Goal: Task Accomplishment & Management: Complete application form

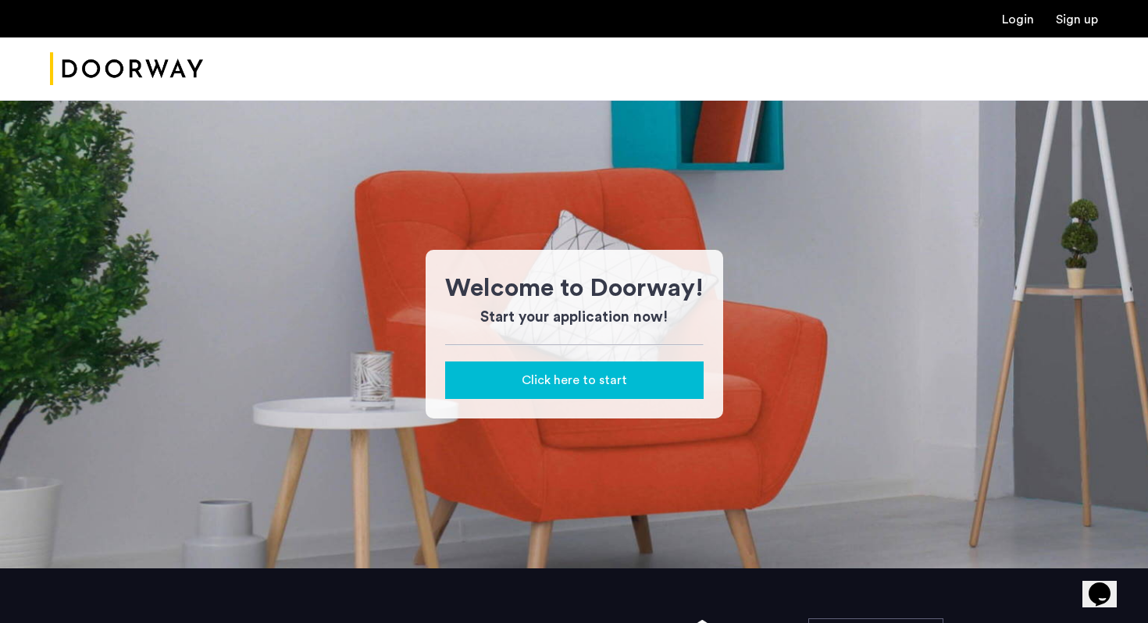
click at [580, 380] on span "Click here to start" at bounding box center [574, 380] width 105 height 19
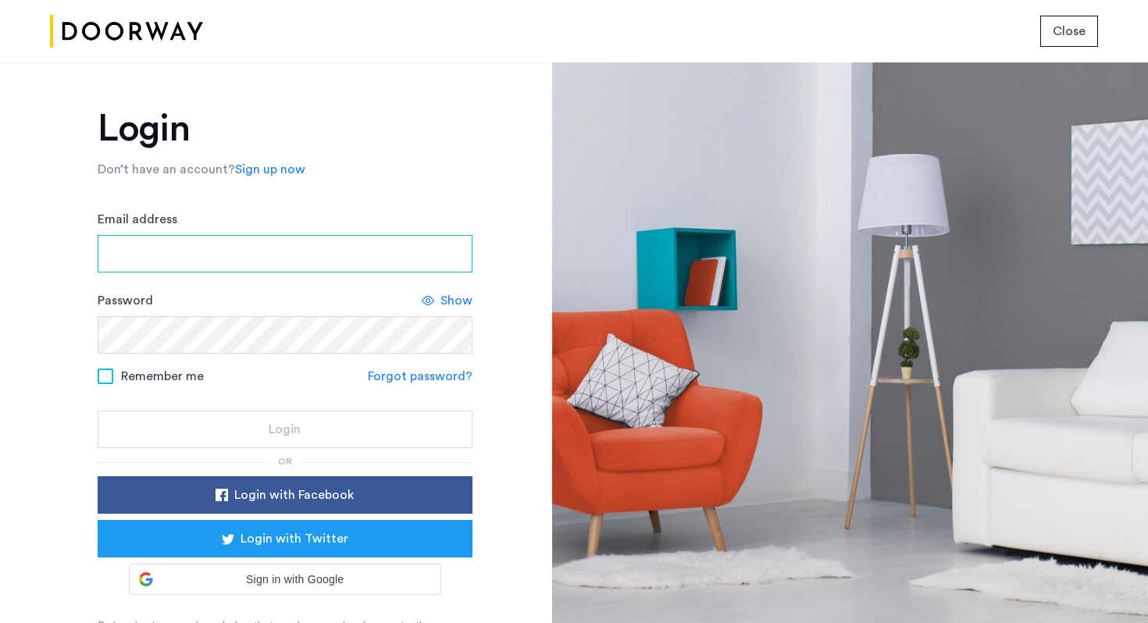
click at [291, 251] on input "Email address" at bounding box center [285, 253] width 375 height 37
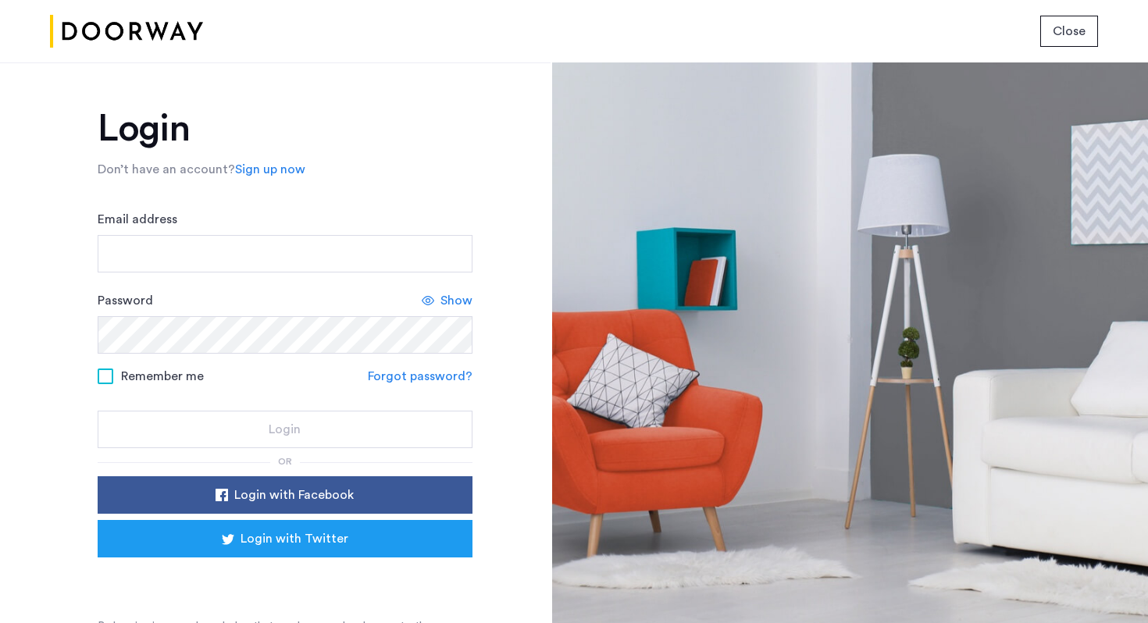
click at [278, 180] on div "Login Don’t have an account? Sign up now Email address Password Show Remember m…" at bounding box center [285, 380] width 375 height 540
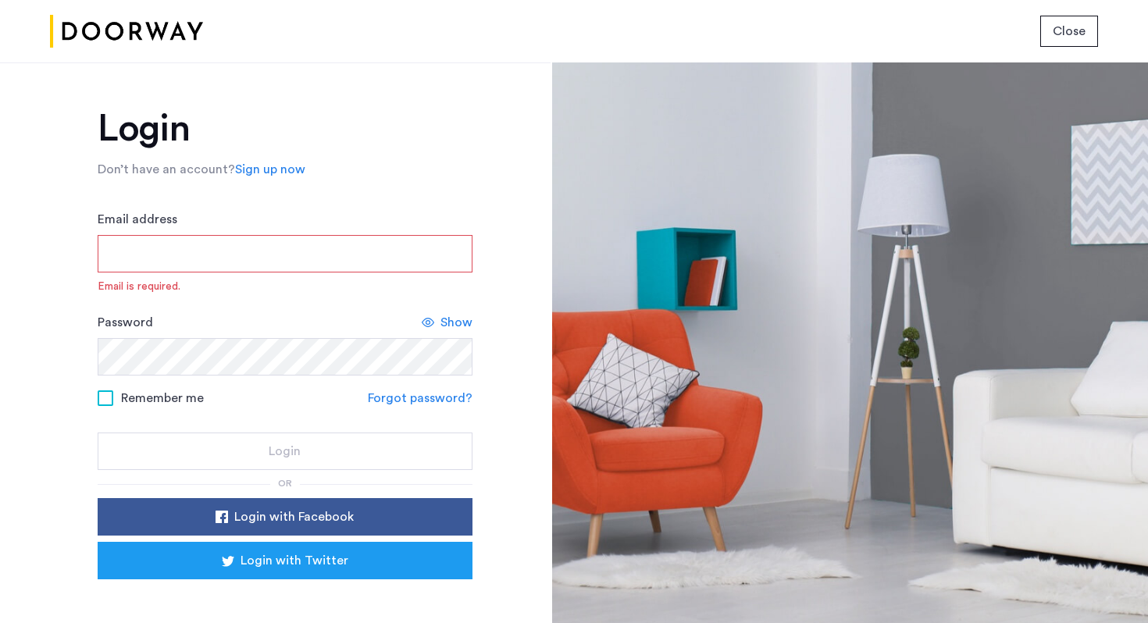
click at [275, 171] on link "Sign up now" at bounding box center [270, 169] width 70 height 19
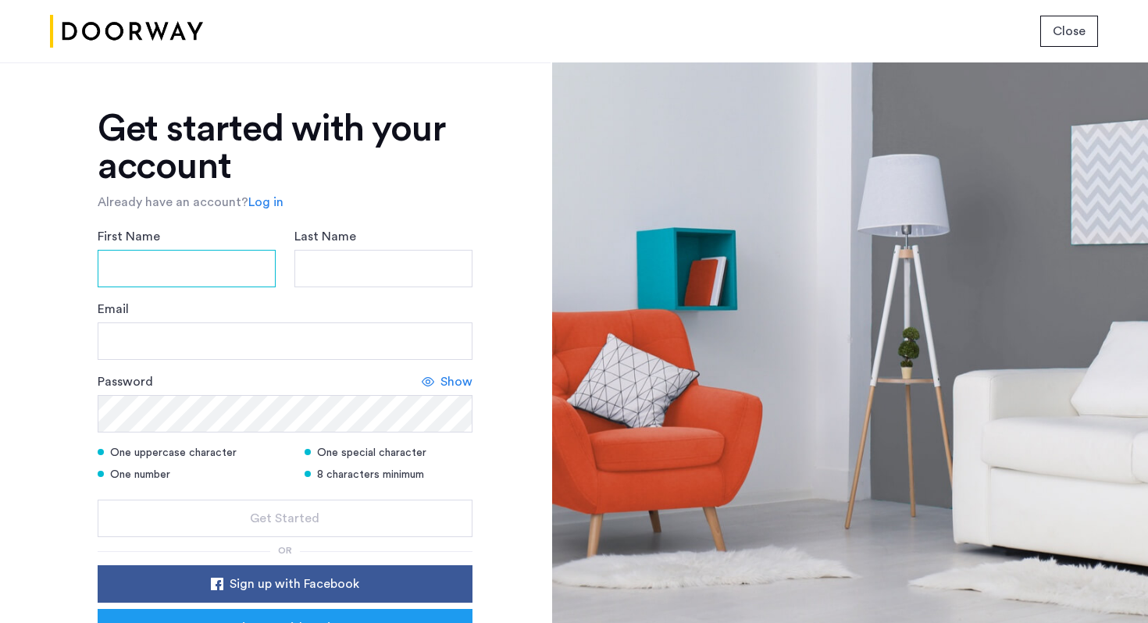
click at [161, 269] on input "First Name" at bounding box center [187, 268] width 178 height 37
type input "******"
type input "****"
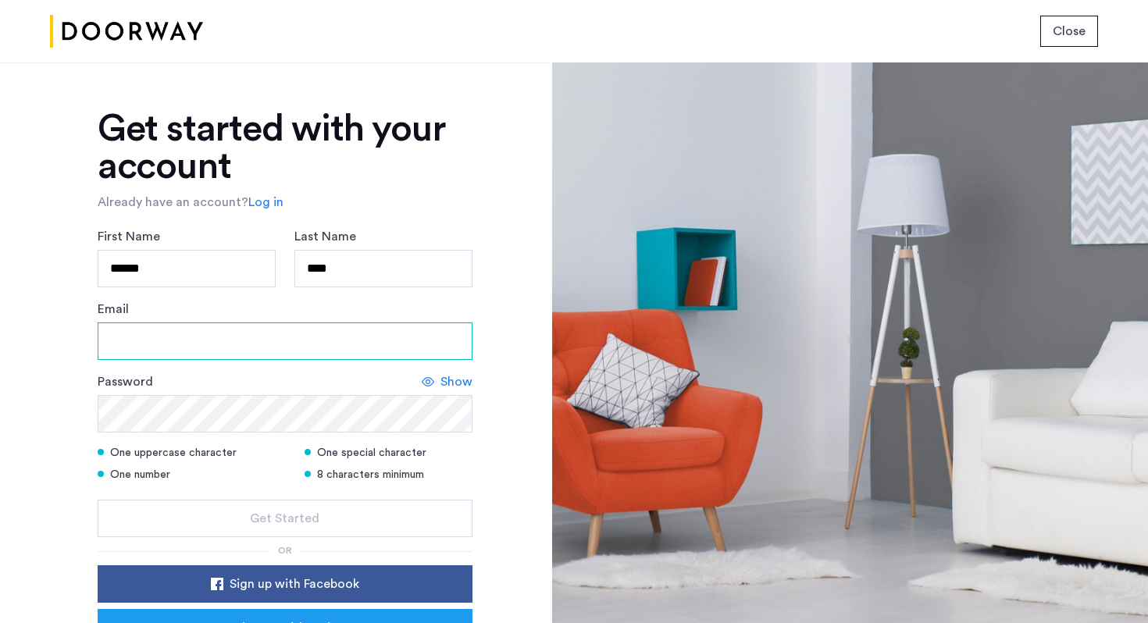
type input "**********"
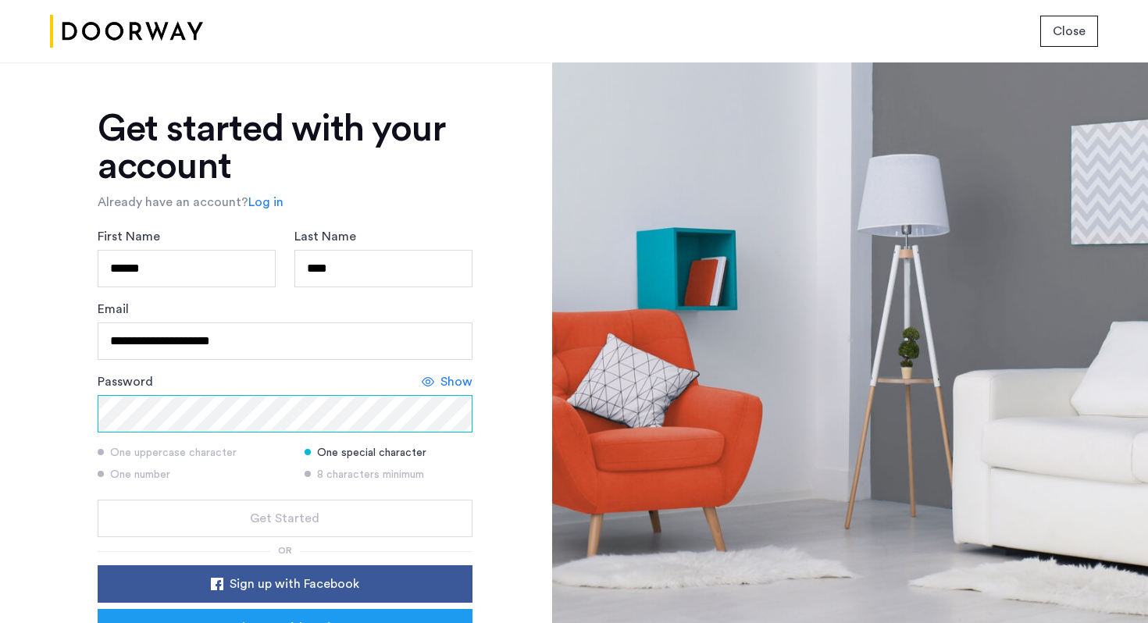
click at [98, 500] on button "Get Started" at bounding box center [285, 518] width 375 height 37
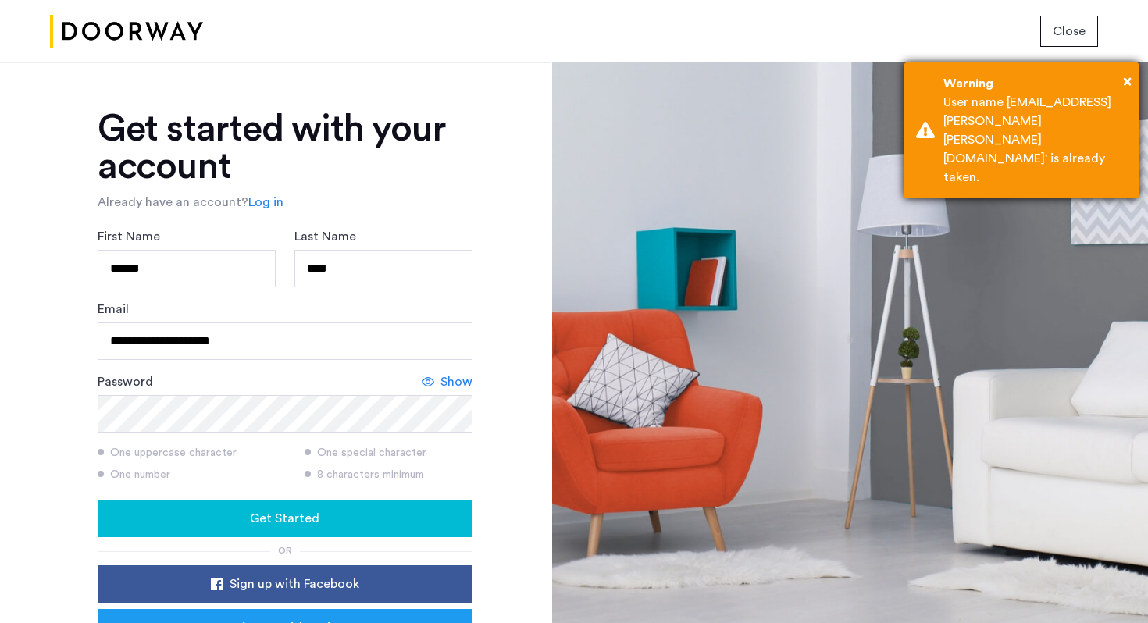
click at [1113, 80] on div "Warning" at bounding box center [1035, 83] width 184 height 19
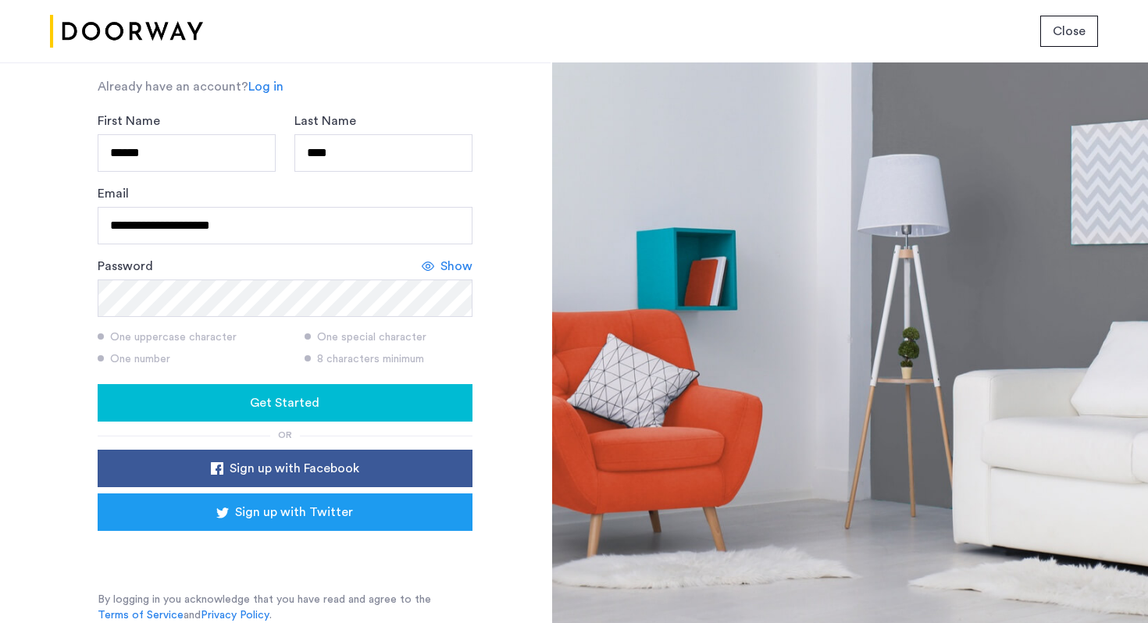
scroll to position [111, 0]
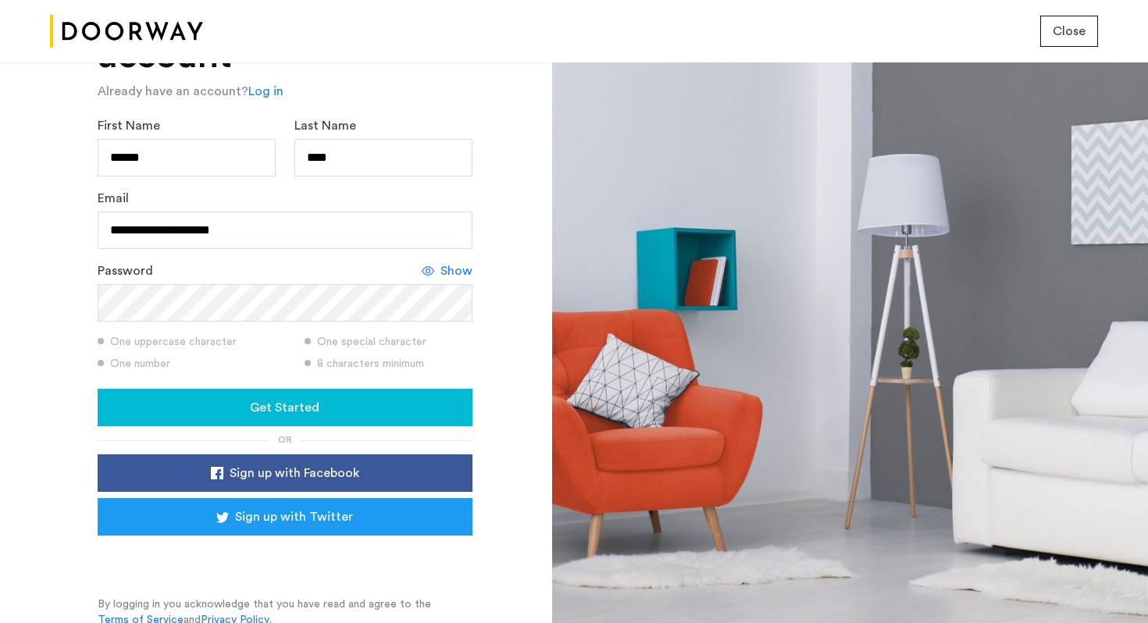
click at [387, 409] on div "Get Started" at bounding box center [285, 407] width 350 height 19
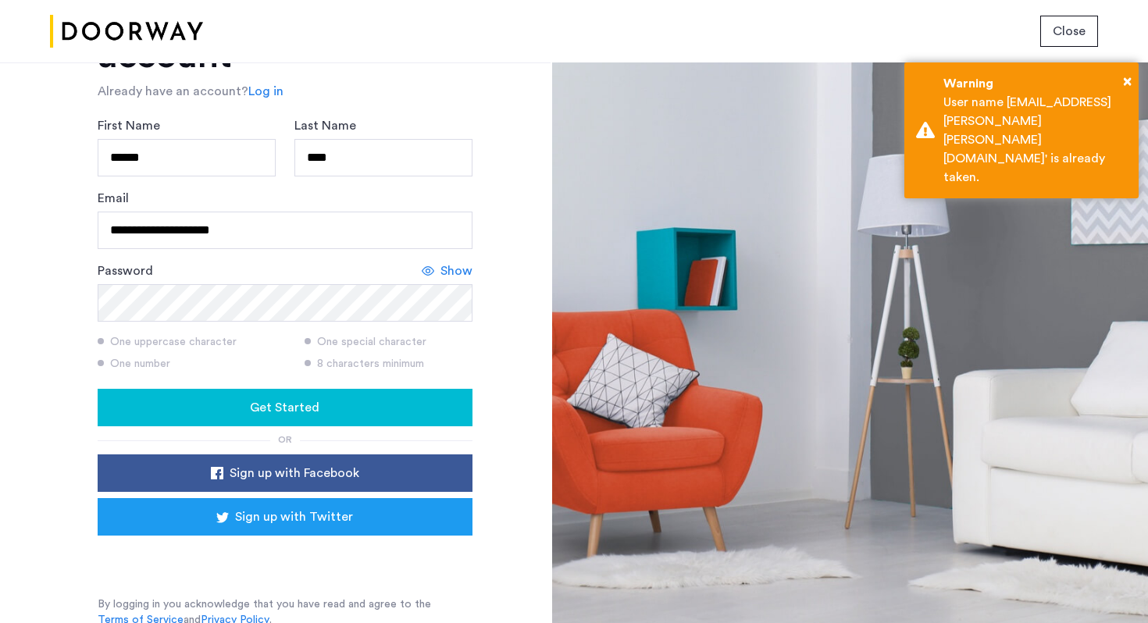
click at [112, 21] on img at bounding box center [126, 31] width 153 height 59
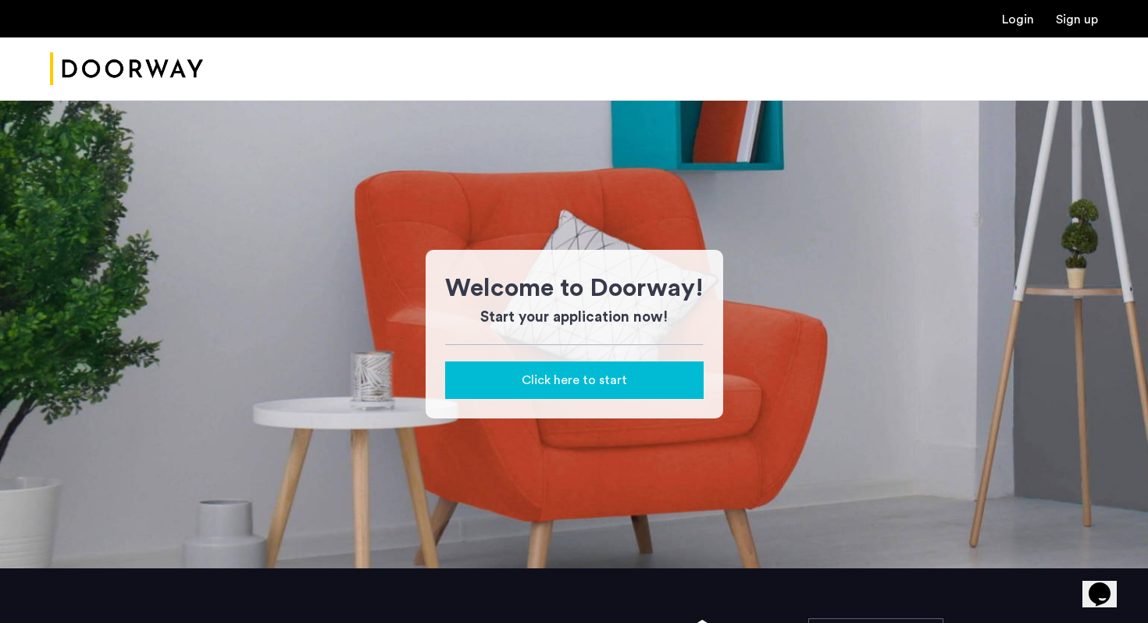
click at [576, 380] on span "Click here to start" at bounding box center [574, 380] width 105 height 19
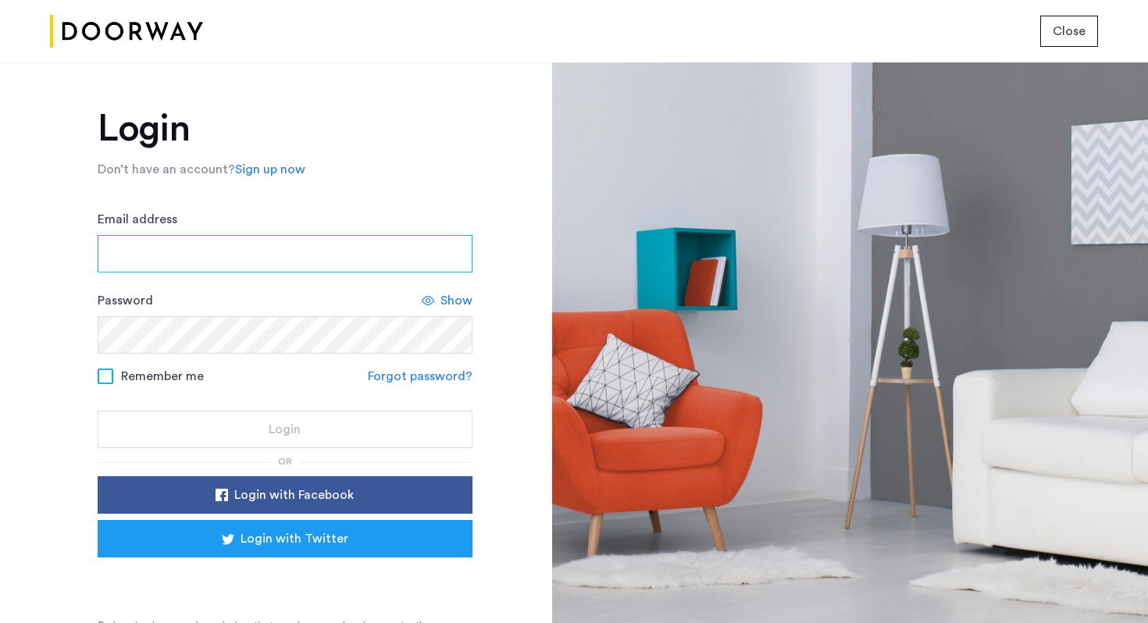
click at [260, 239] on input "Email address" at bounding box center [285, 253] width 375 height 37
type input "**********"
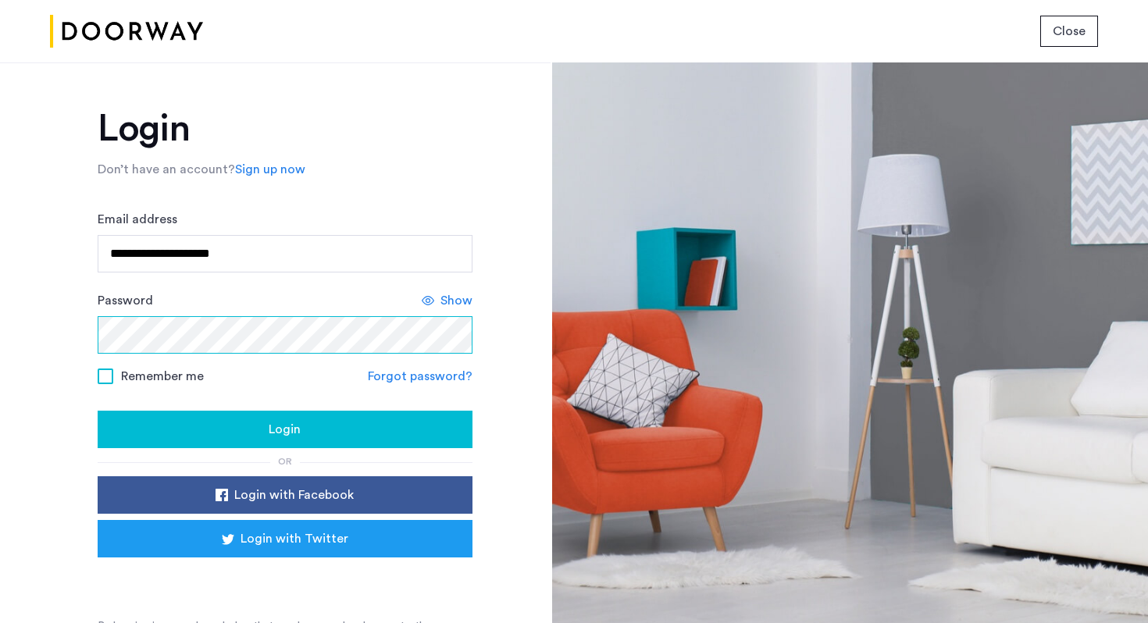
click at [98, 411] on button "Login" at bounding box center [285, 429] width 375 height 37
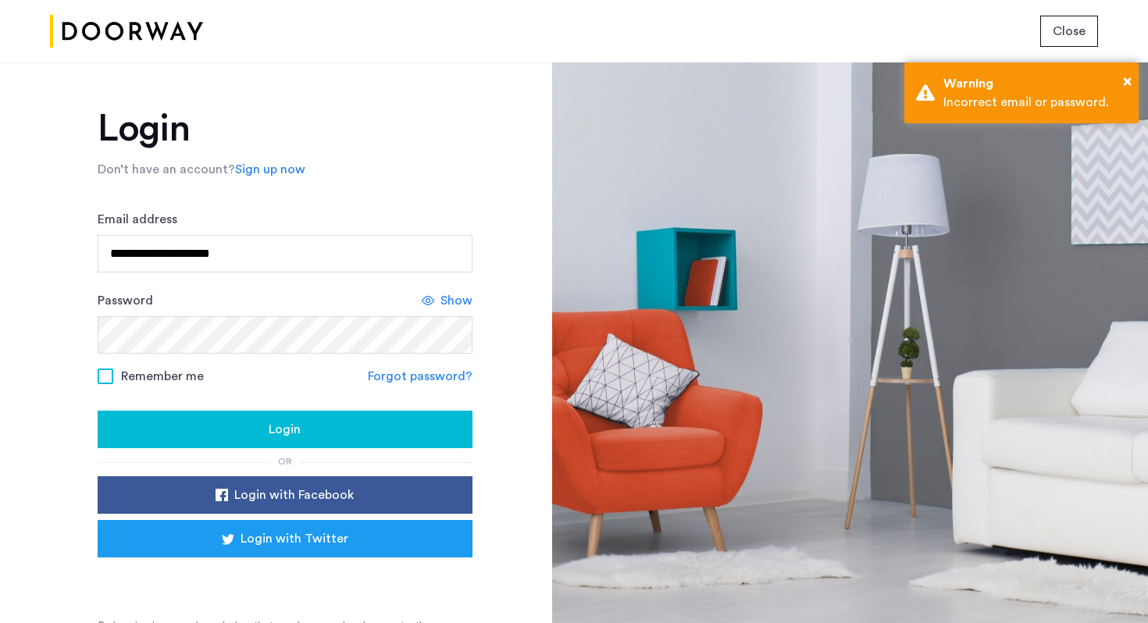
click at [446, 379] on link "Forgot password?" at bounding box center [420, 376] width 105 height 19
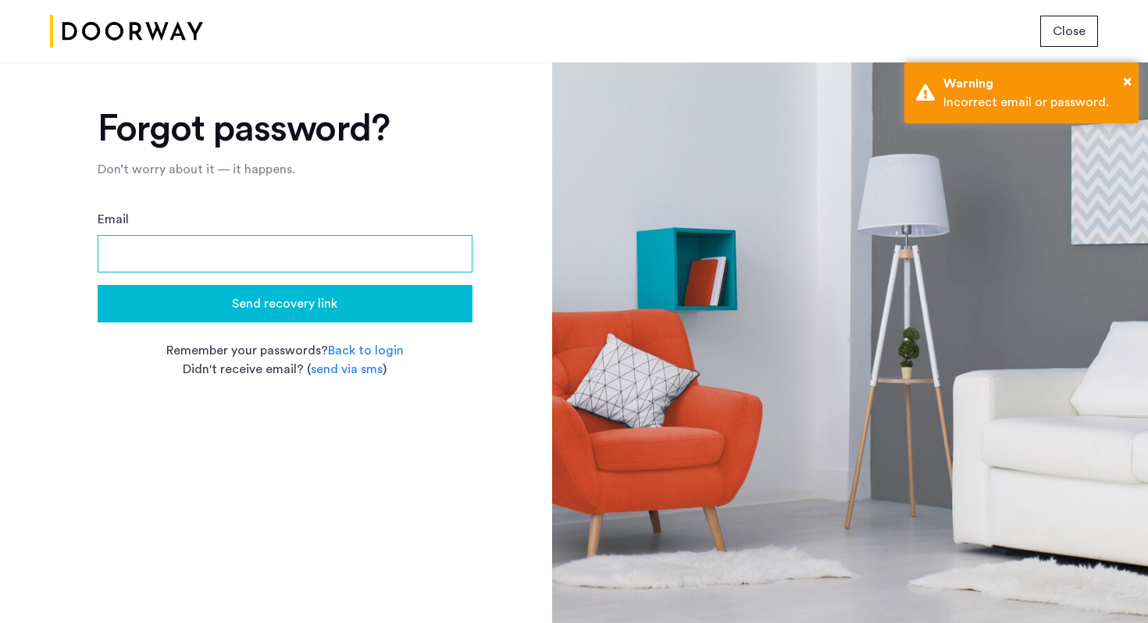
click at [323, 246] on input "Email" at bounding box center [285, 253] width 375 height 37
type input "**********"
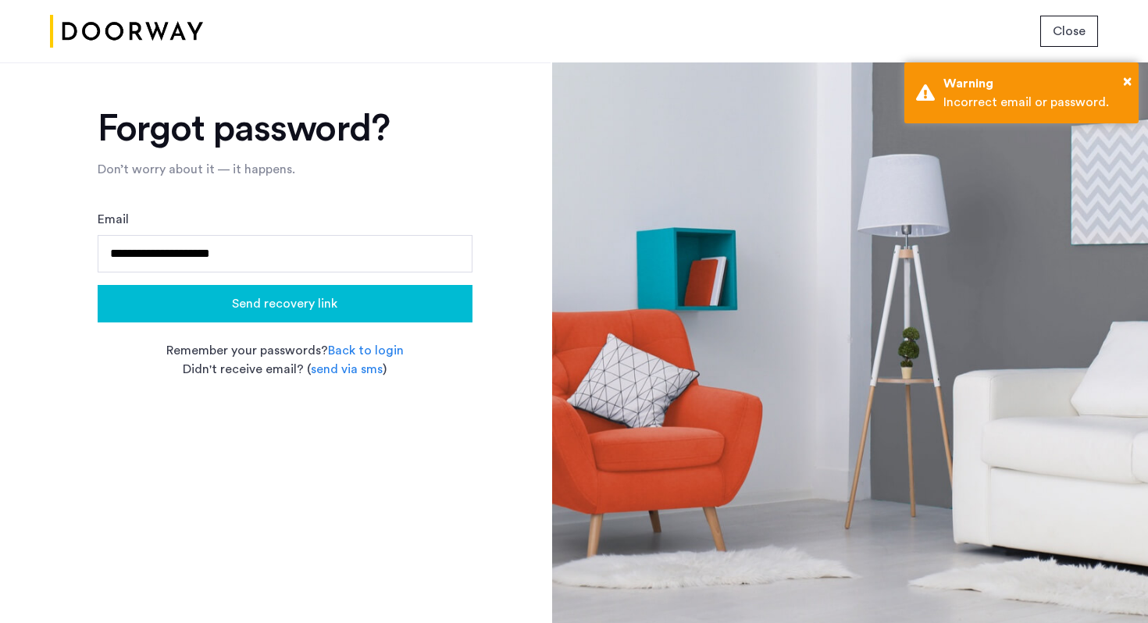
click at [312, 307] on span "Send recovery link" at bounding box center [284, 303] width 105 height 19
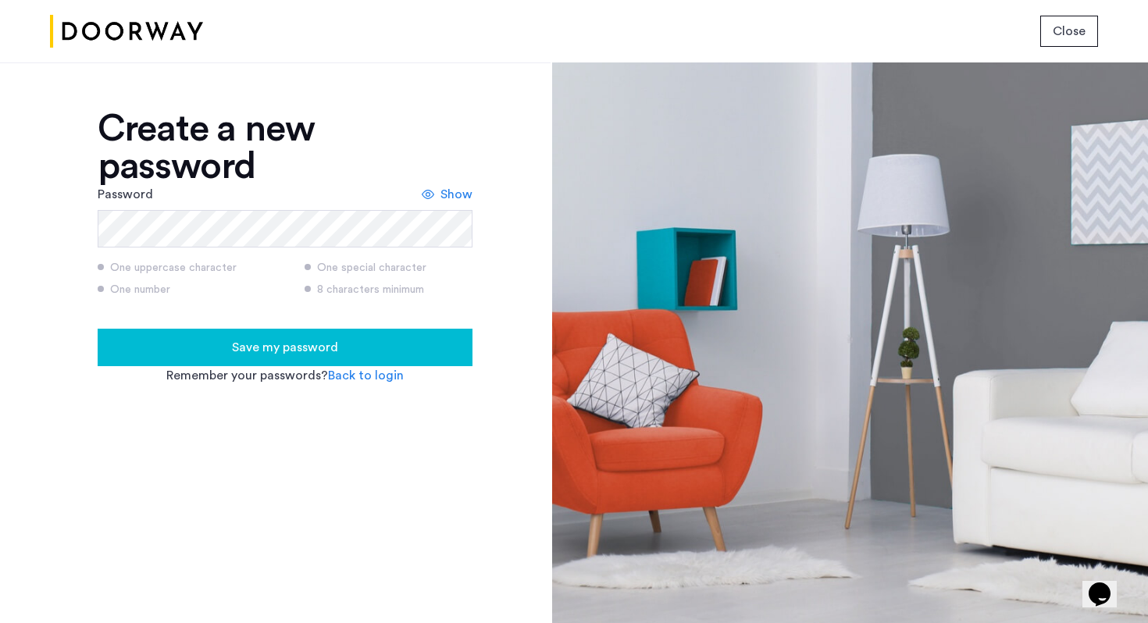
click at [98, 329] on button "Save my password" at bounding box center [285, 347] width 375 height 37
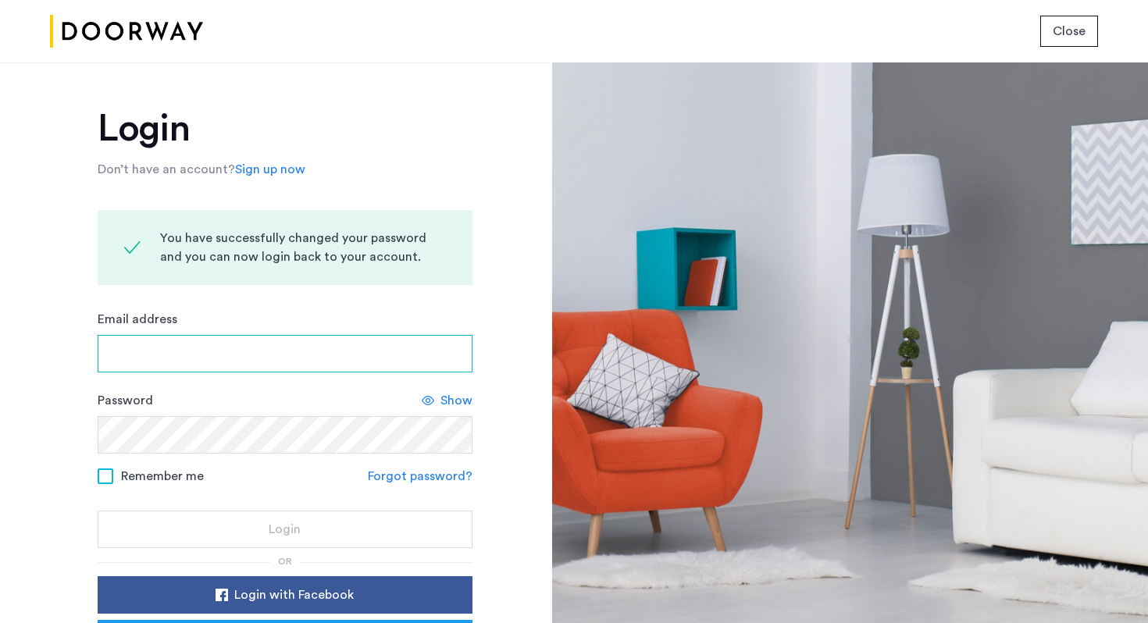
click at [216, 351] on input "Email address" at bounding box center [285, 353] width 375 height 37
type input "**********"
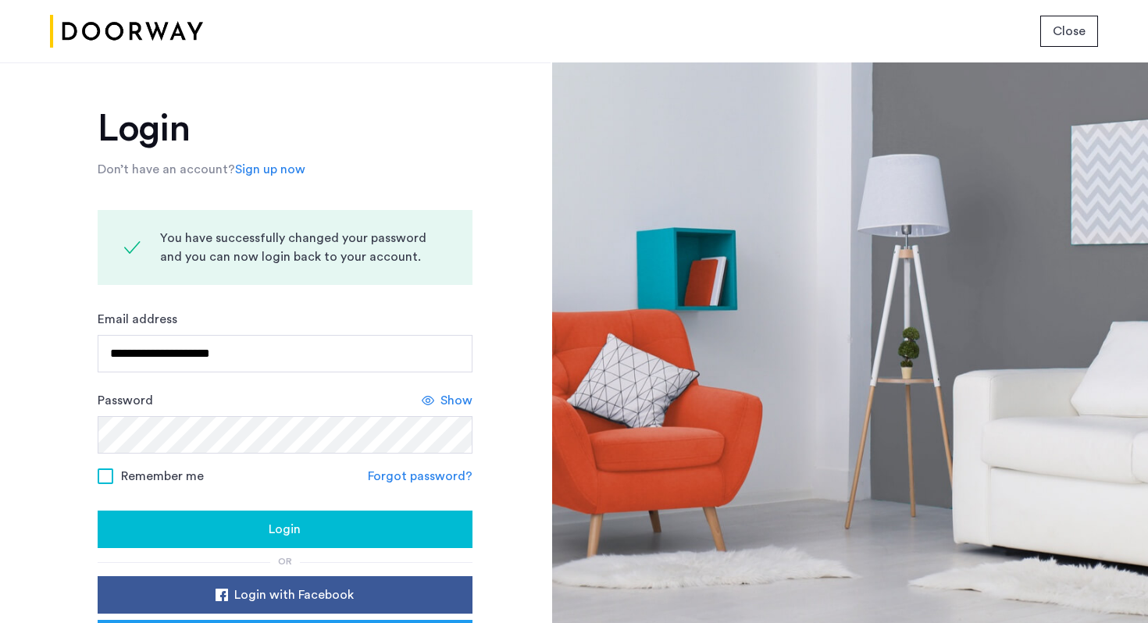
click at [308, 536] on div "Login" at bounding box center [285, 529] width 350 height 19
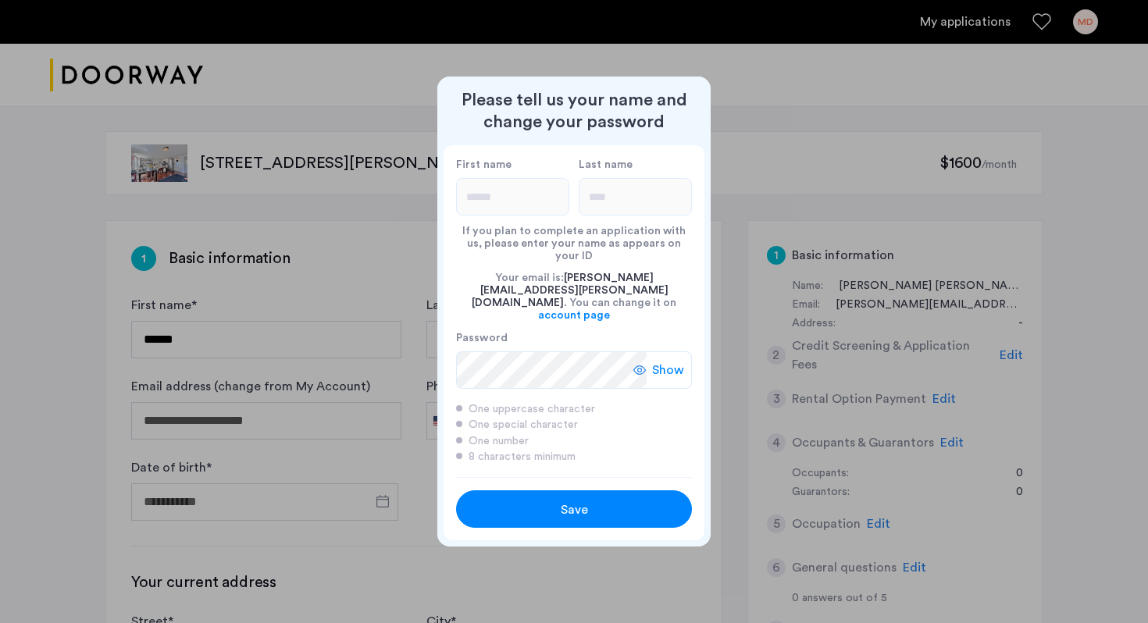
click at [558, 490] on button "Save" at bounding box center [574, 508] width 236 height 37
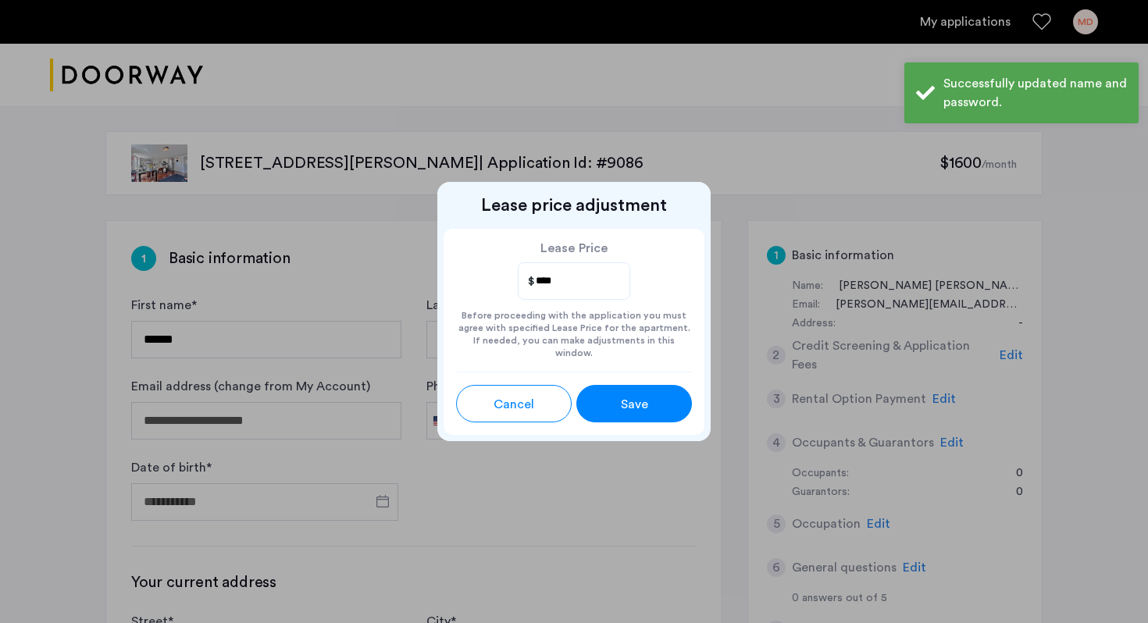
click at [626, 395] on span "Save" at bounding box center [634, 404] width 27 height 19
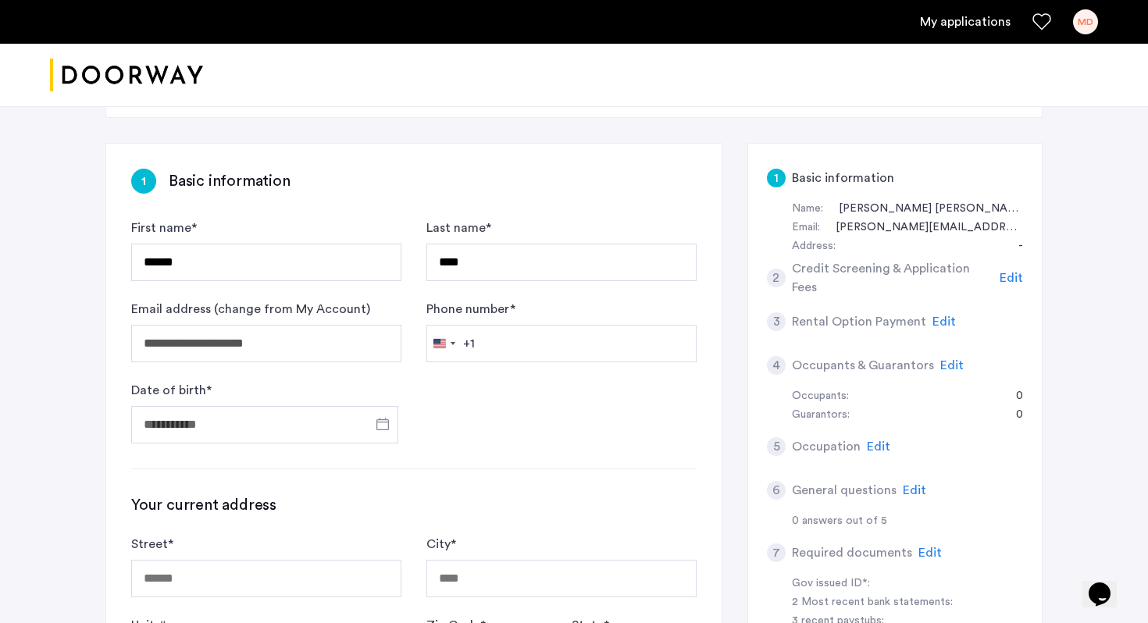
scroll to position [76, 0]
click at [1011, 276] on span "Edit" at bounding box center [1011, 279] width 23 height 12
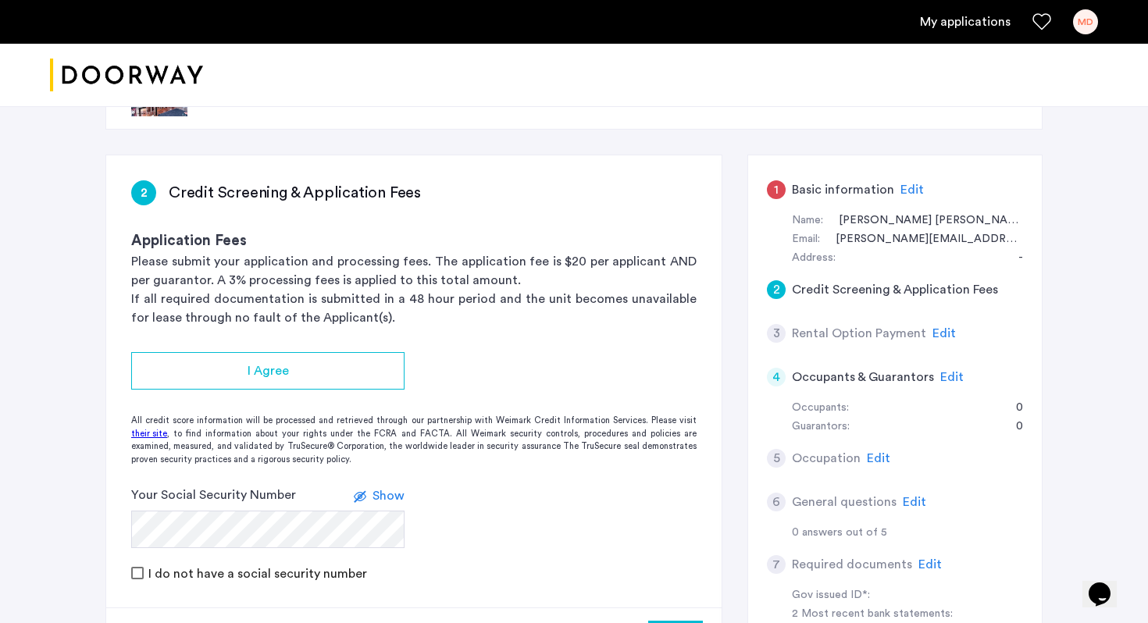
scroll to position [64, 0]
click at [910, 194] on span "Edit" at bounding box center [911, 191] width 23 height 12
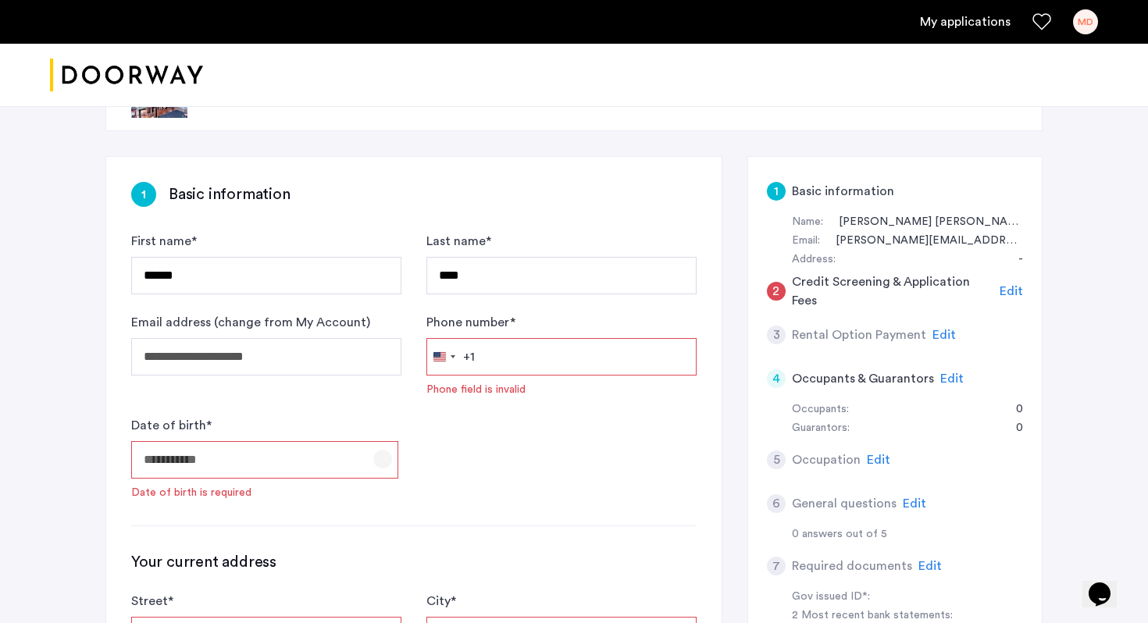
click at [382, 457] on span "Open calendar" at bounding box center [382, 458] width 37 height 37
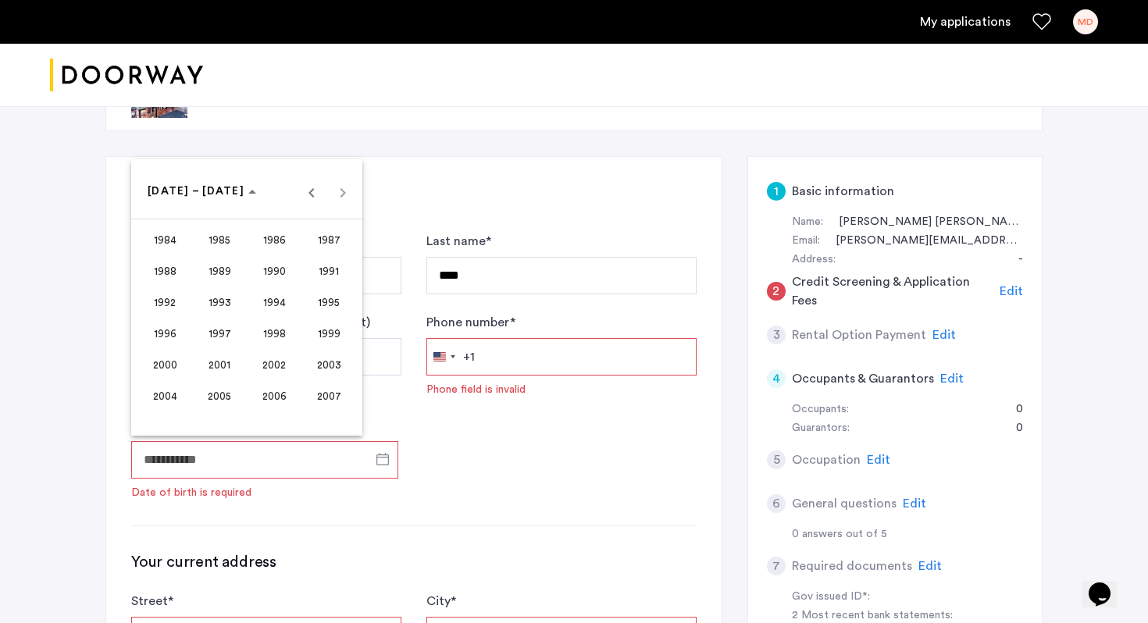
click at [324, 273] on span "1991" at bounding box center [329, 272] width 49 height 28
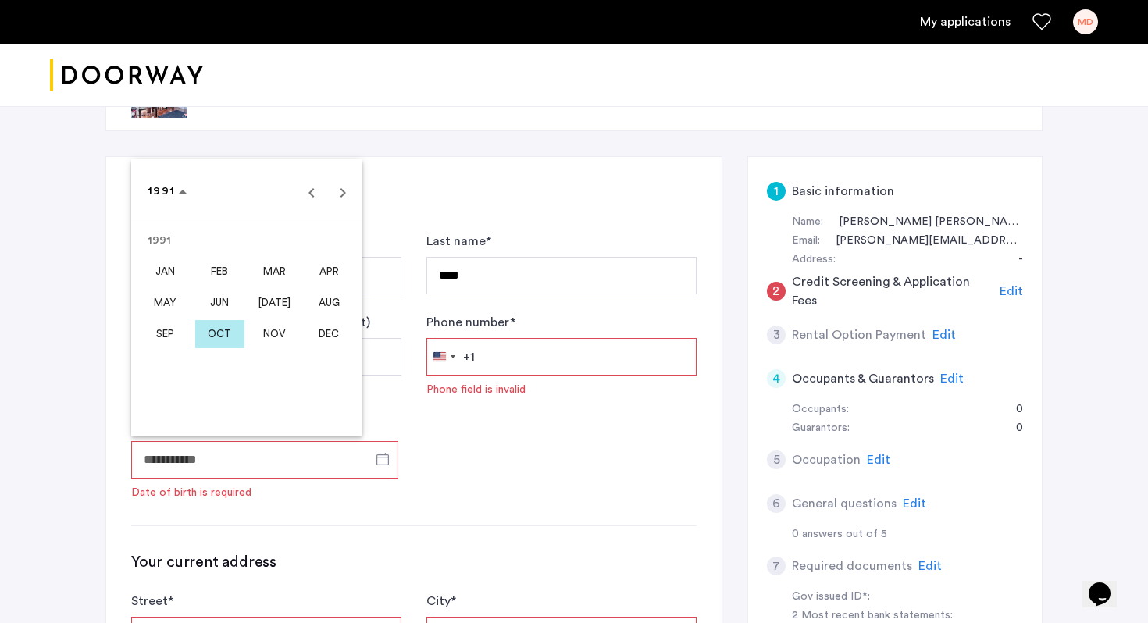
click at [509, 353] on div at bounding box center [574, 311] width 1148 height 623
click at [509, 353] on input "Phone number *" at bounding box center [561, 356] width 270 height 37
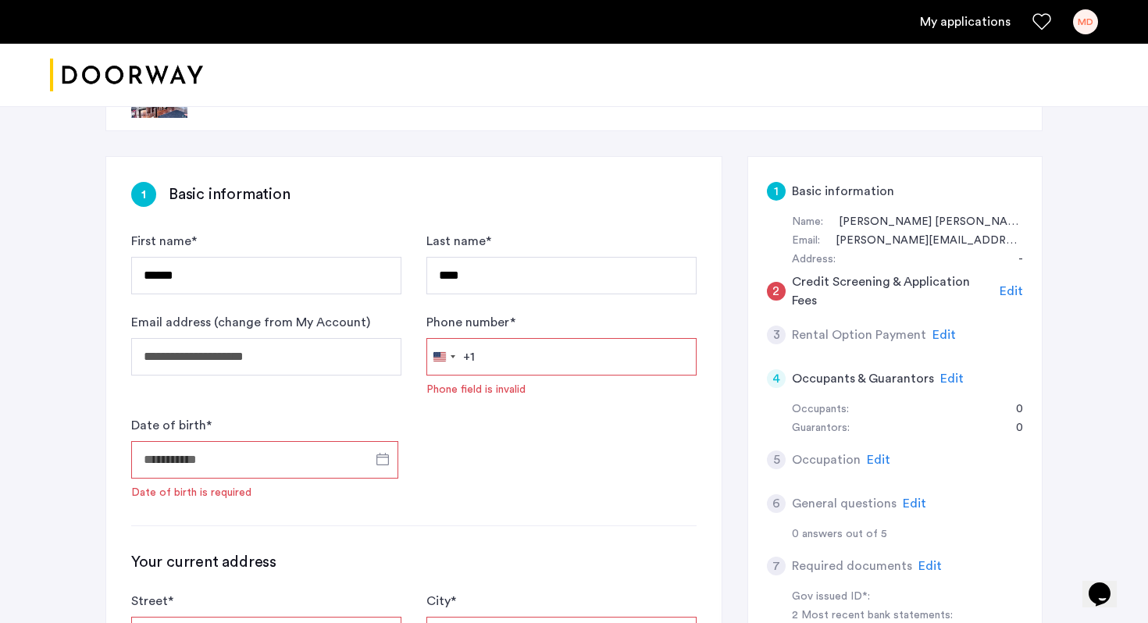
type input "**********"
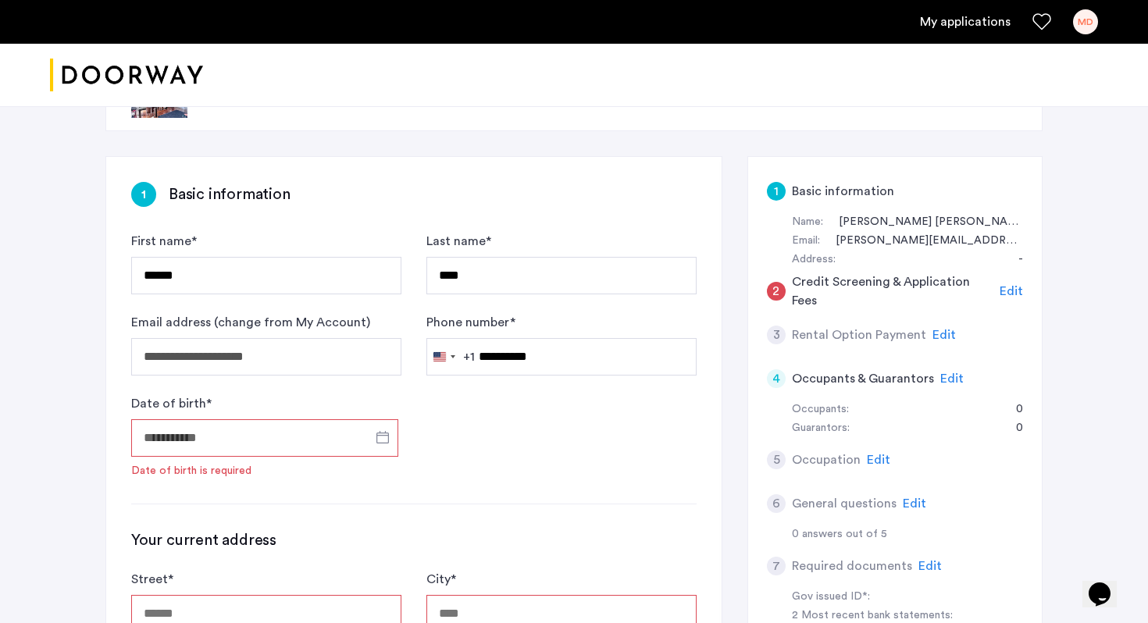
click at [358, 447] on input "Date of birth *" at bounding box center [264, 437] width 267 height 37
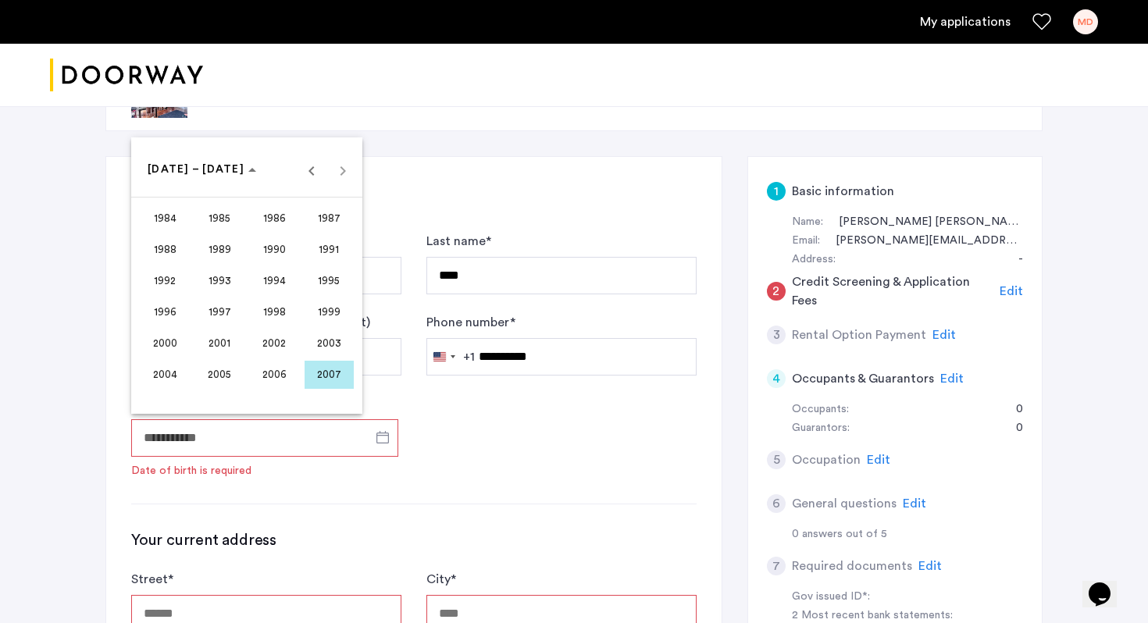
click at [333, 250] on span "1991" at bounding box center [329, 250] width 49 height 28
click at [270, 322] on span "NOV" at bounding box center [274, 312] width 49 height 28
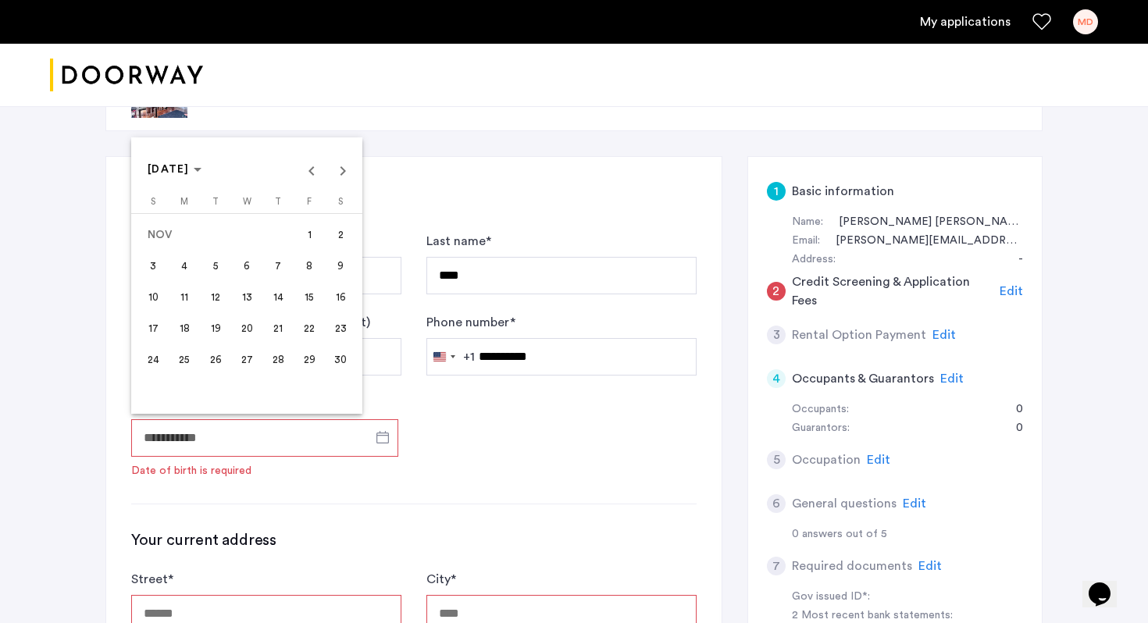
click at [314, 243] on span "1" at bounding box center [309, 235] width 28 height 28
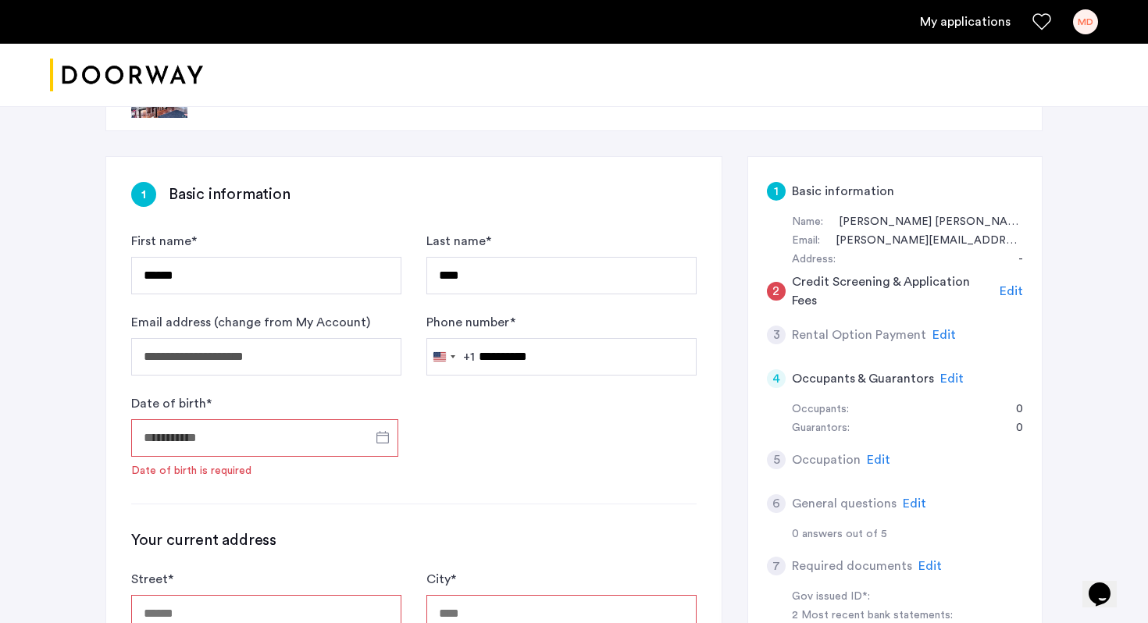
type input "**********"
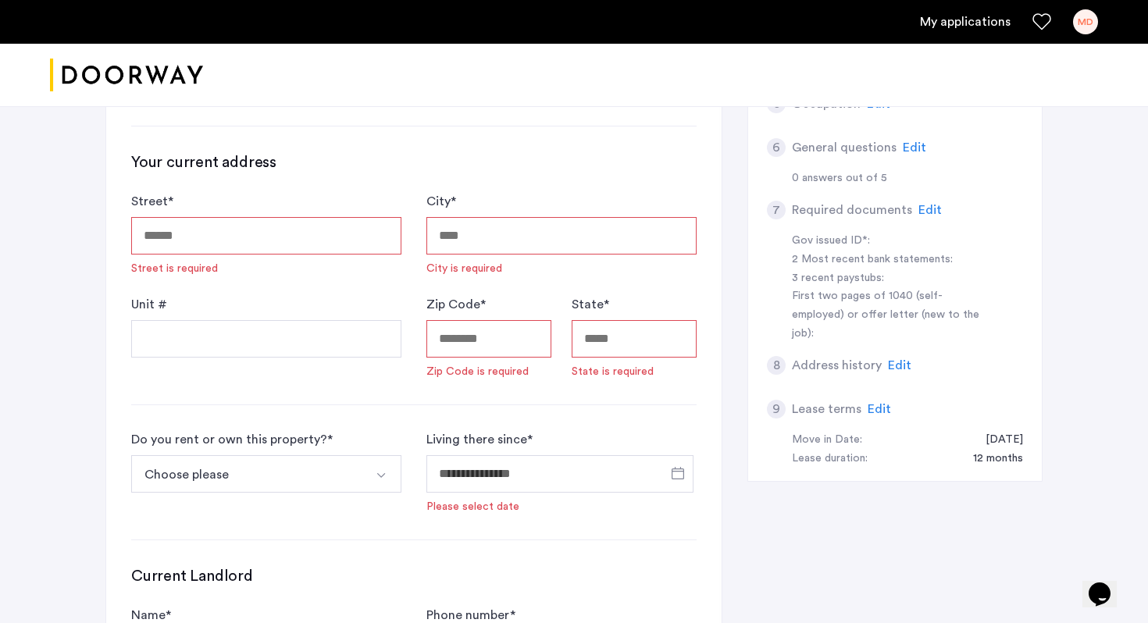
scroll to position [415, 0]
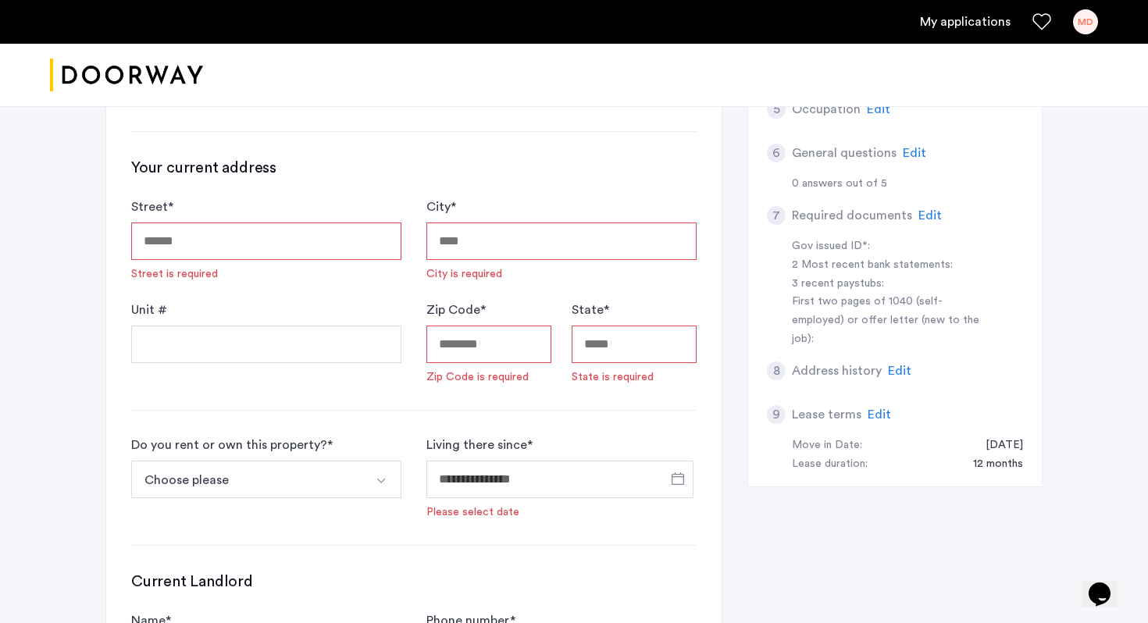
click at [345, 251] on input "Street *" at bounding box center [266, 241] width 270 height 37
type input "**********"
type input "********"
type input "*****"
type input "**"
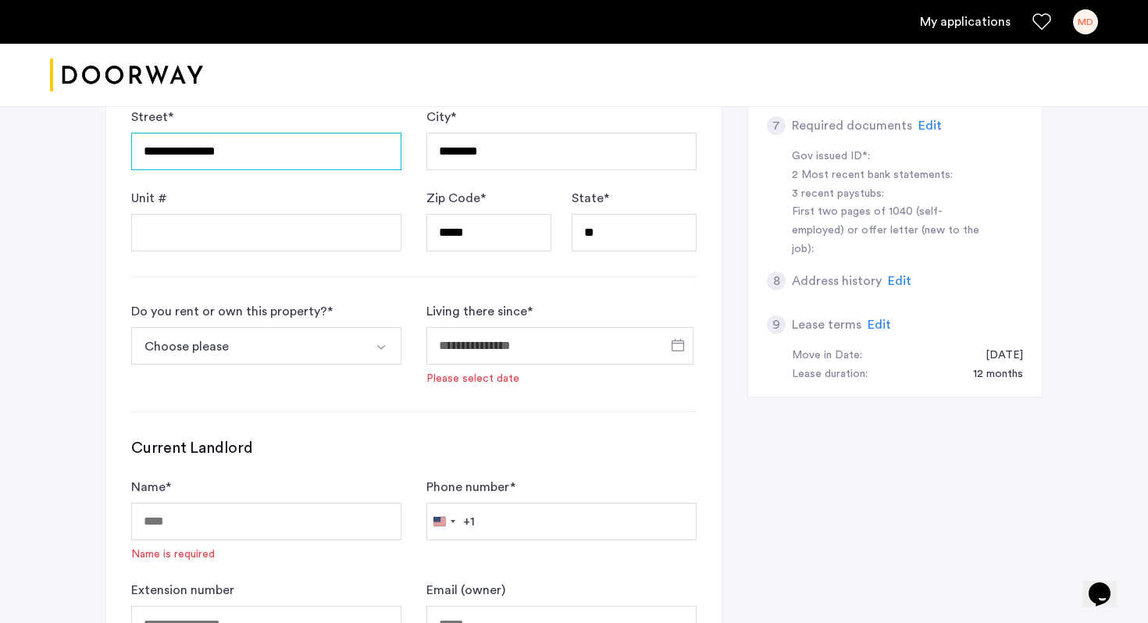
scroll to position [506, 0]
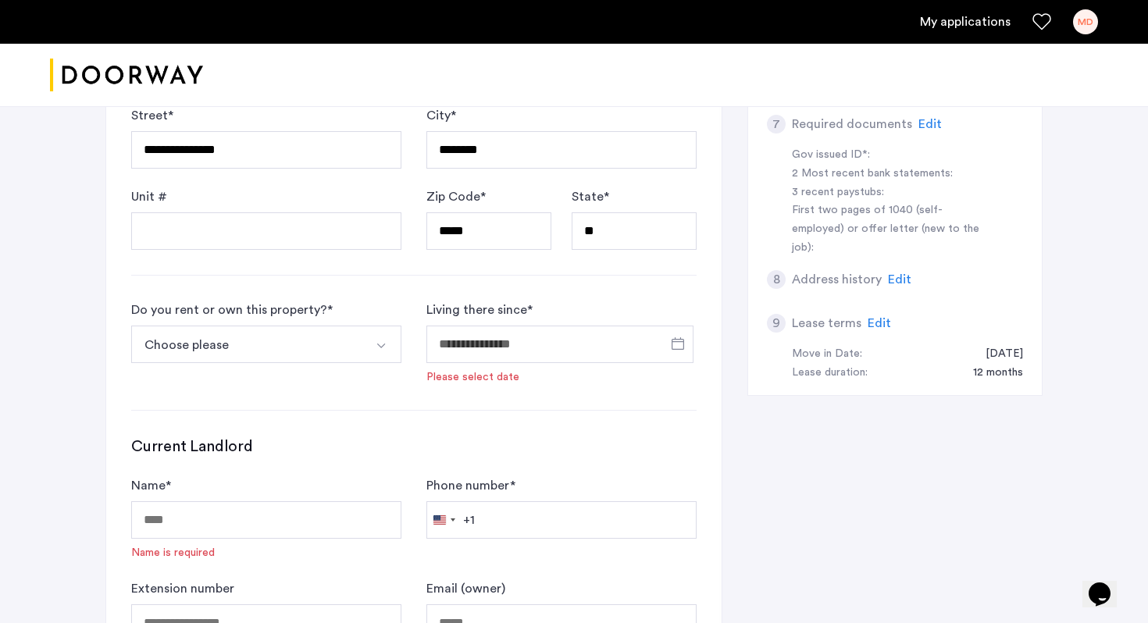
click at [338, 347] on button "Choose please" at bounding box center [247, 344] width 233 height 37
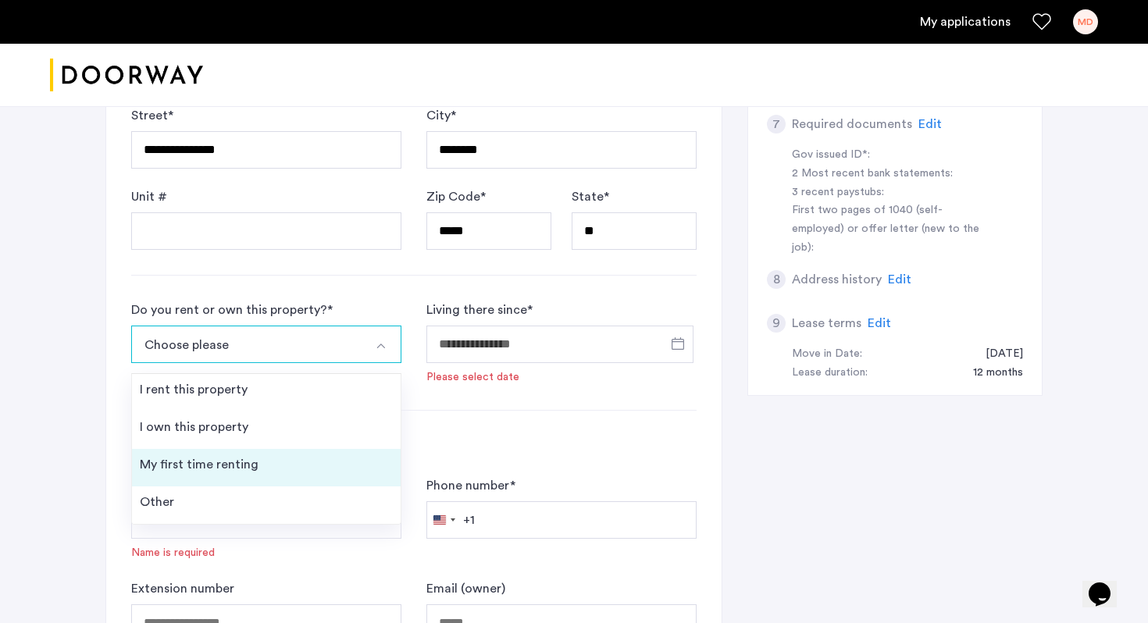
click at [290, 468] on li "My first time renting" at bounding box center [266, 467] width 269 height 37
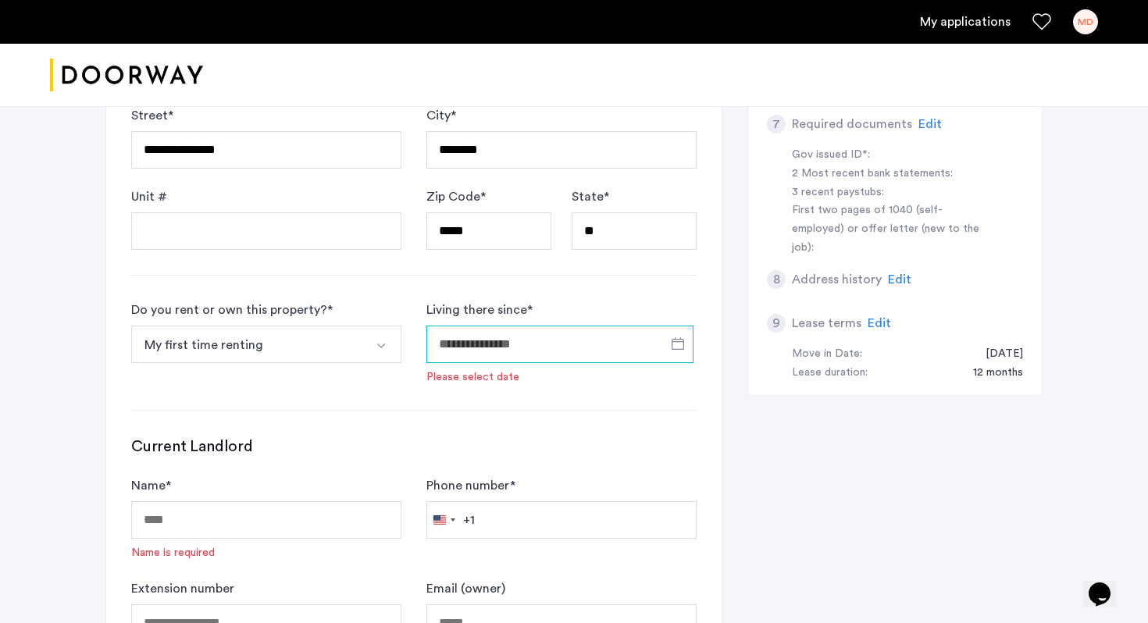
click at [585, 347] on input "Living there since *" at bounding box center [559, 344] width 267 height 37
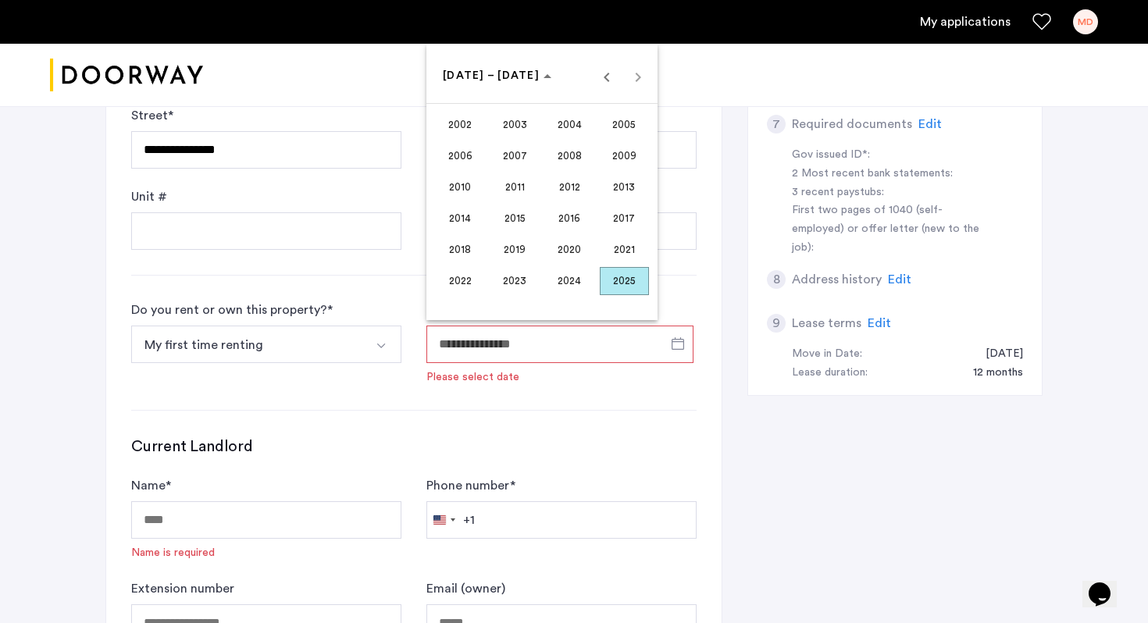
click at [632, 268] on span "2025" at bounding box center [624, 281] width 49 height 28
click at [540, 419] on div at bounding box center [574, 311] width 1148 height 623
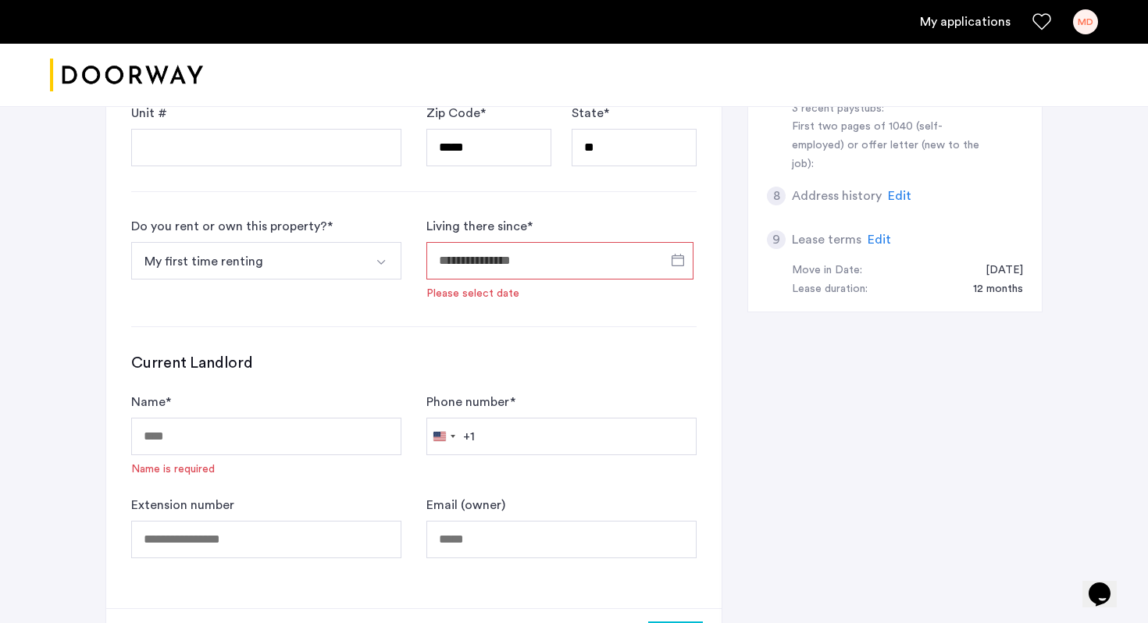
scroll to position [600, 0]
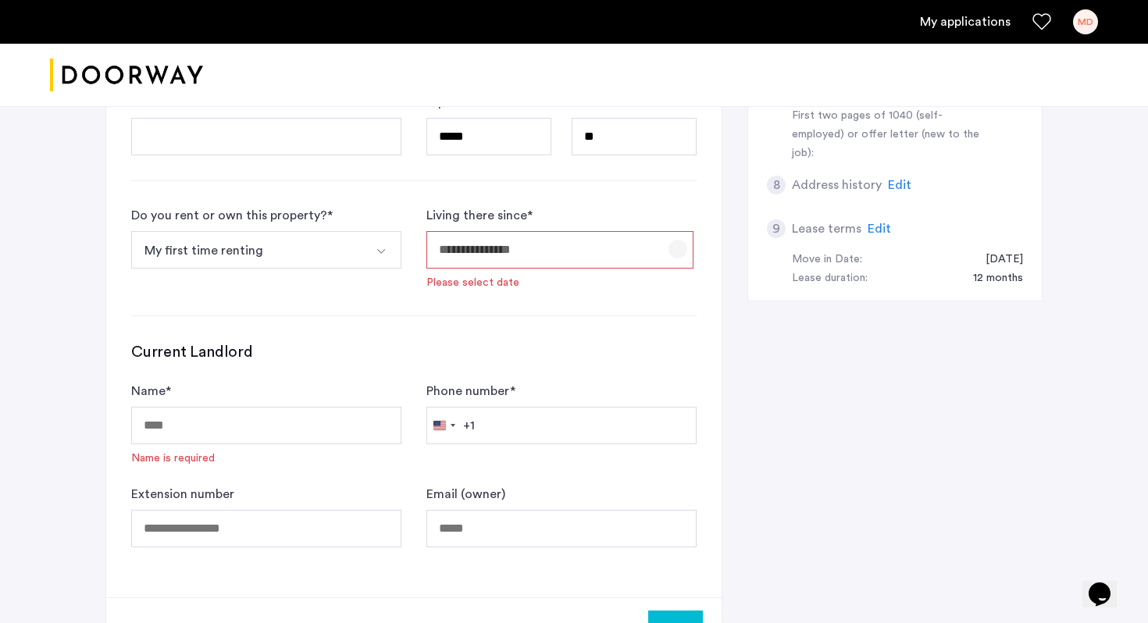
click at [662, 260] on span "Open calendar" at bounding box center [677, 248] width 37 height 37
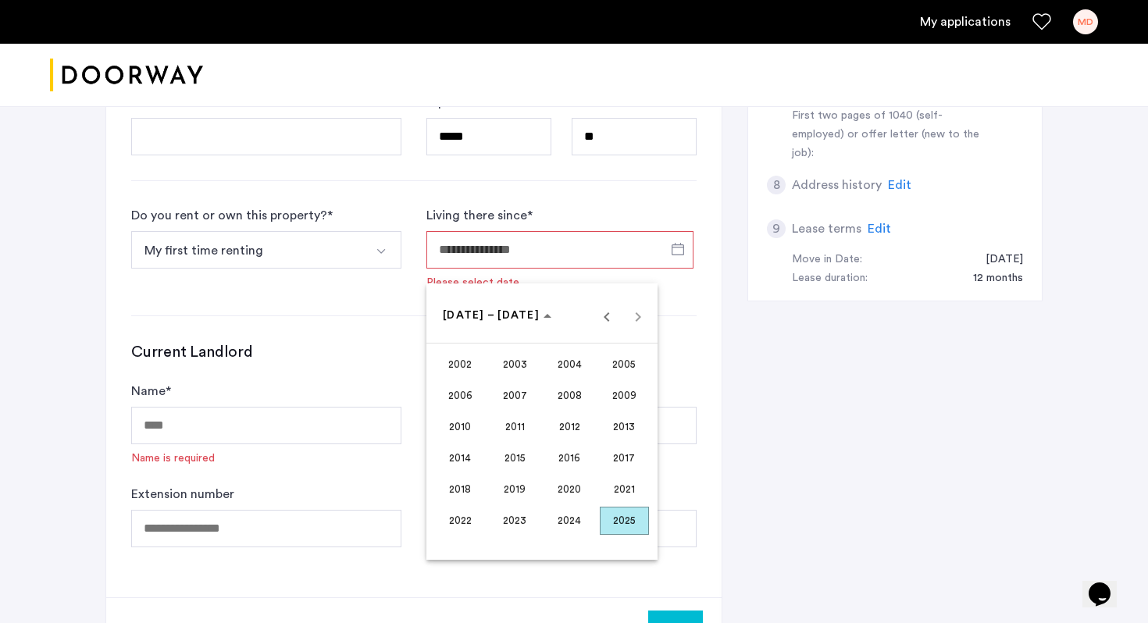
click at [632, 526] on span "2025" at bounding box center [624, 521] width 49 height 28
click at [501, 454] on span "OCT" at bounding box center [514, 458] width 49 height 28
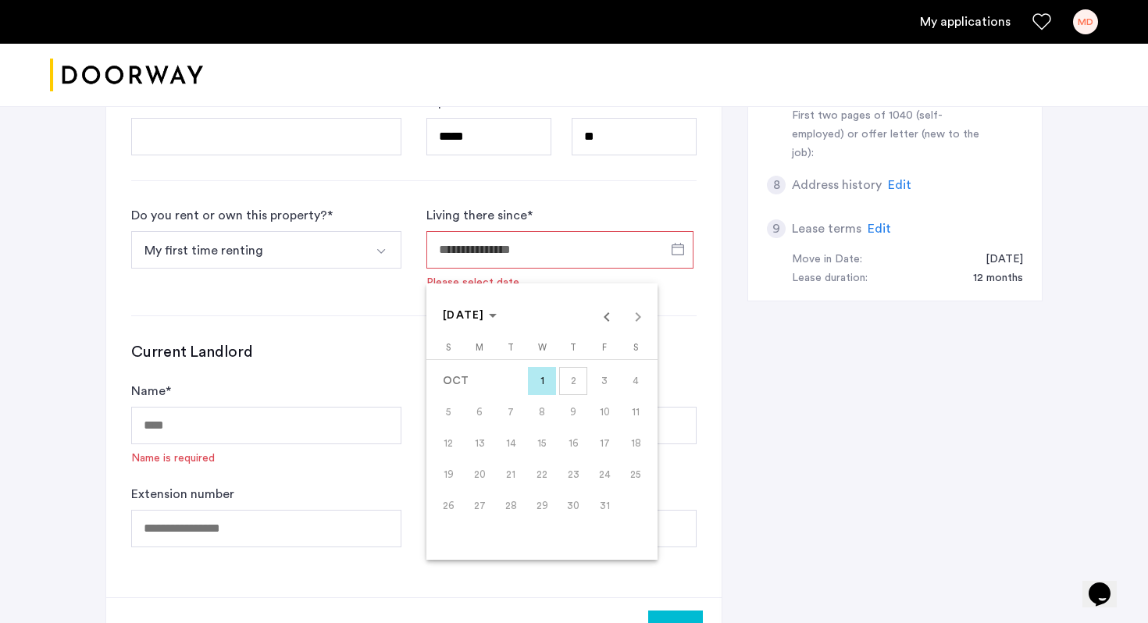
click at [550, 380] on span "1" at bounding box center [542, 381] width 28 height 28
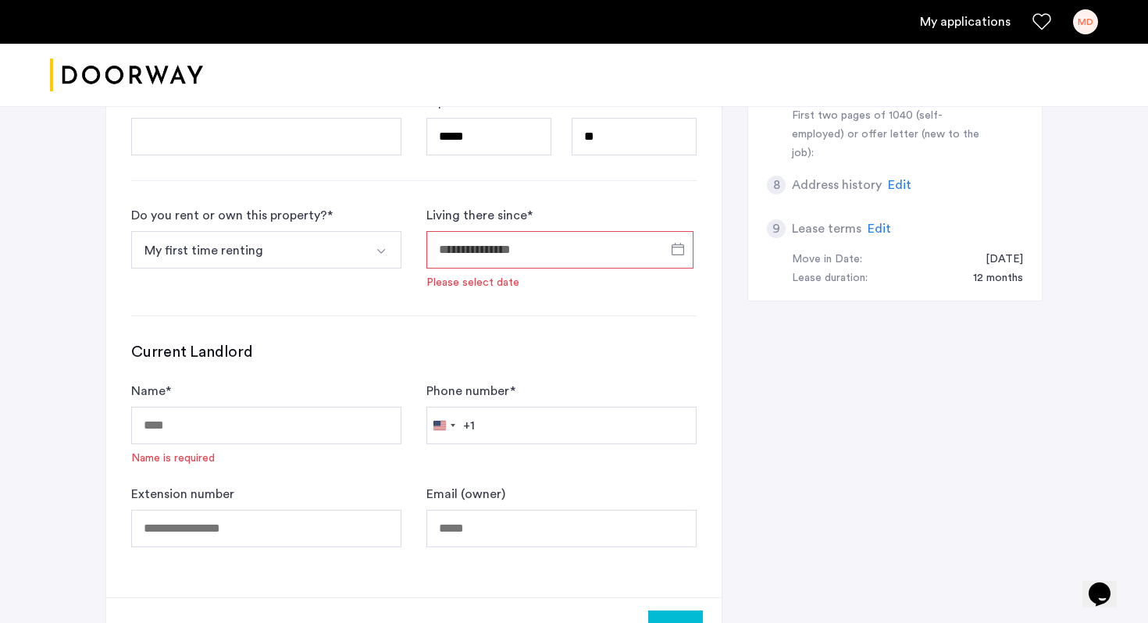
type input "**********"
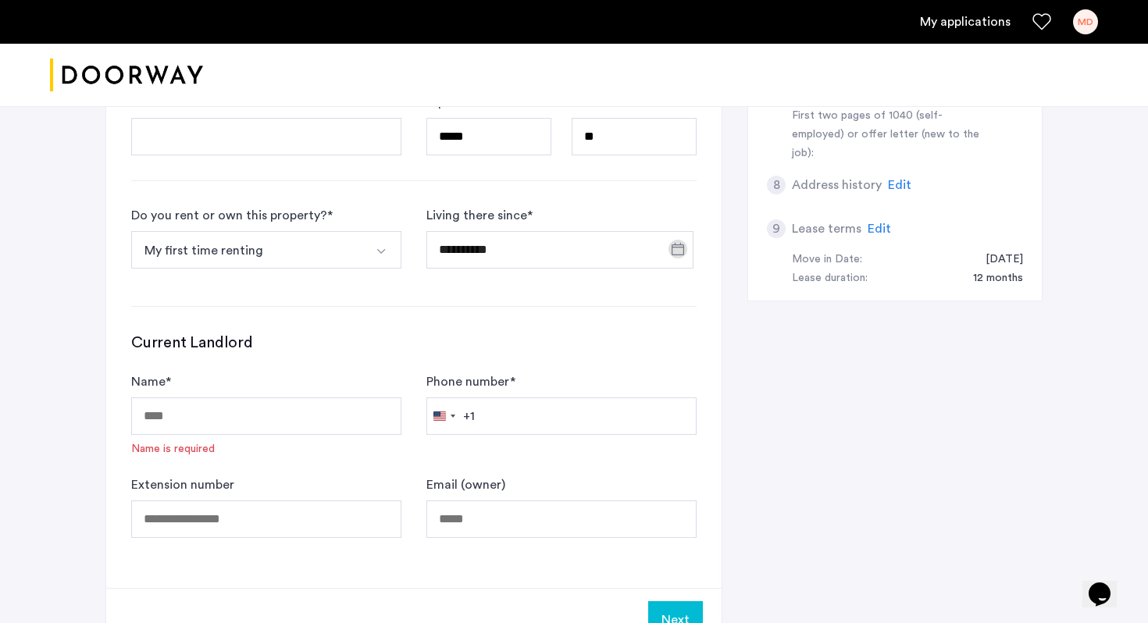
click at [550, 380] on div "Phone number * [GEOGRAPHIC_DATA] +1 +1 244 results found [GEOGRAPHIC_DATA] +93 …" at bounding box center [561, 414] width 270 height 84
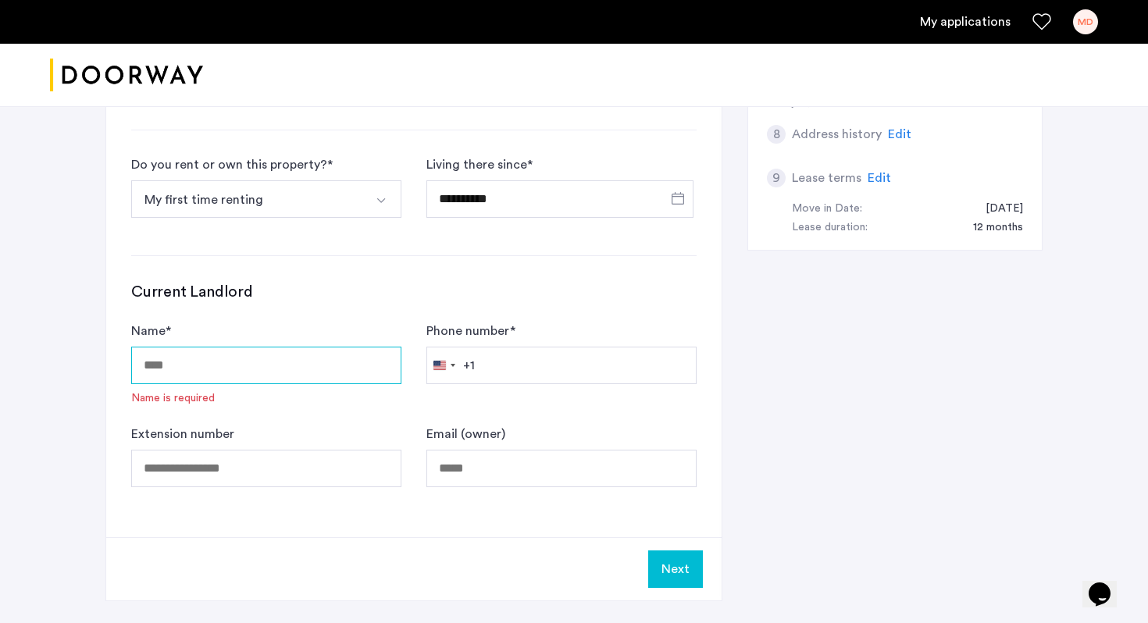
click at [340, 349] on input "Name *" at bounding box center [266, 365] width 270 height 37
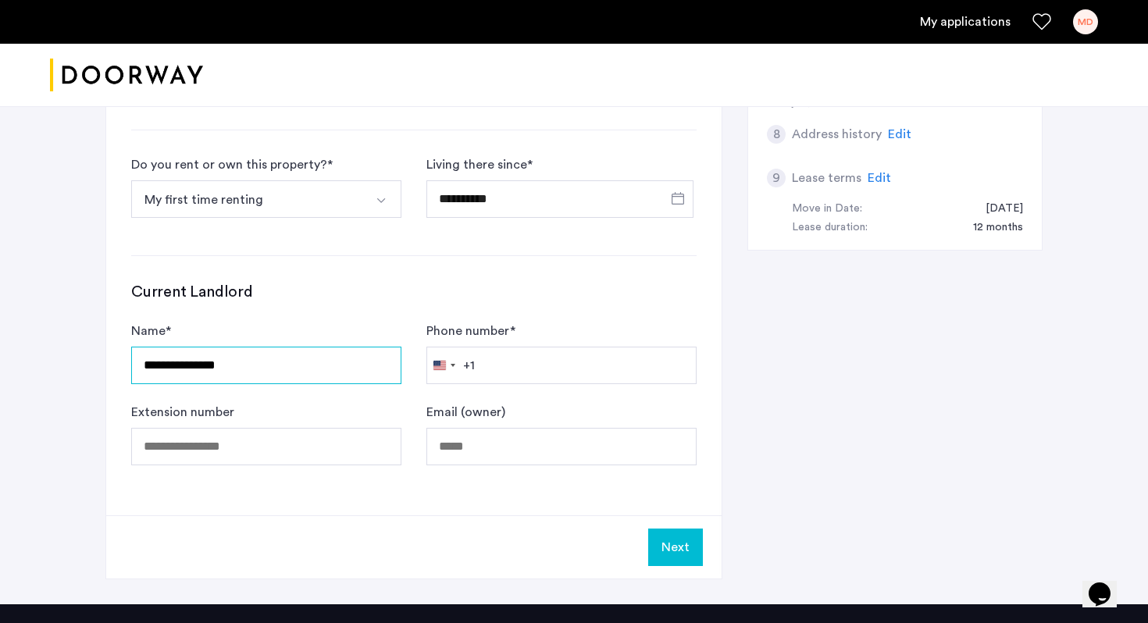
type input "**********"
click at [525, 367] on input "Phone number *" at bounding box center [561, 365] width 270 height 37
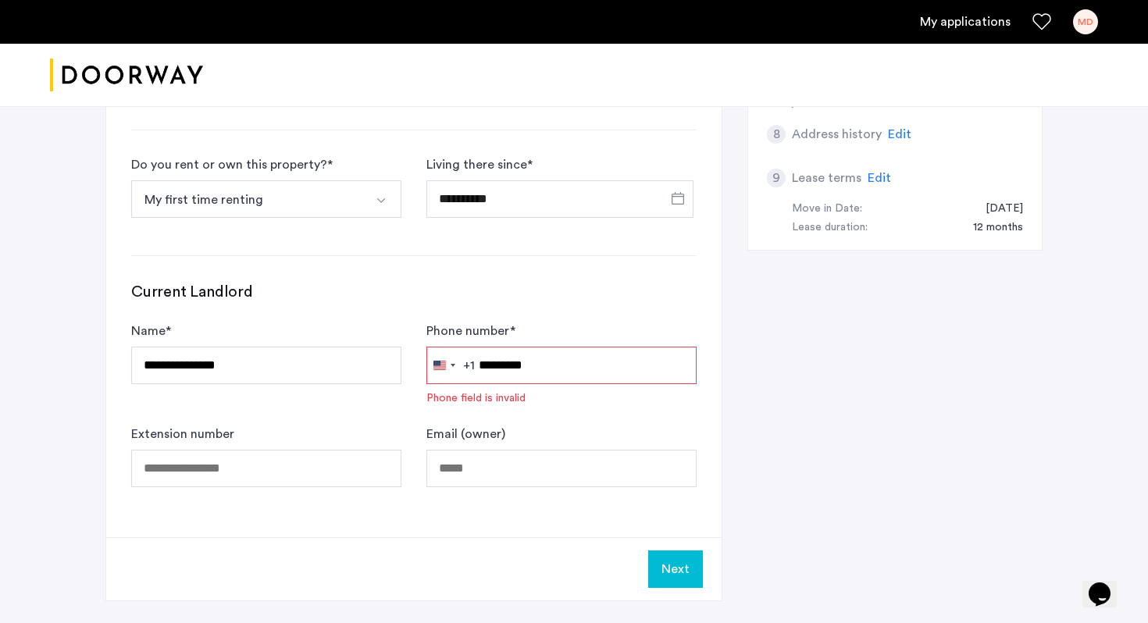
type input "**********"
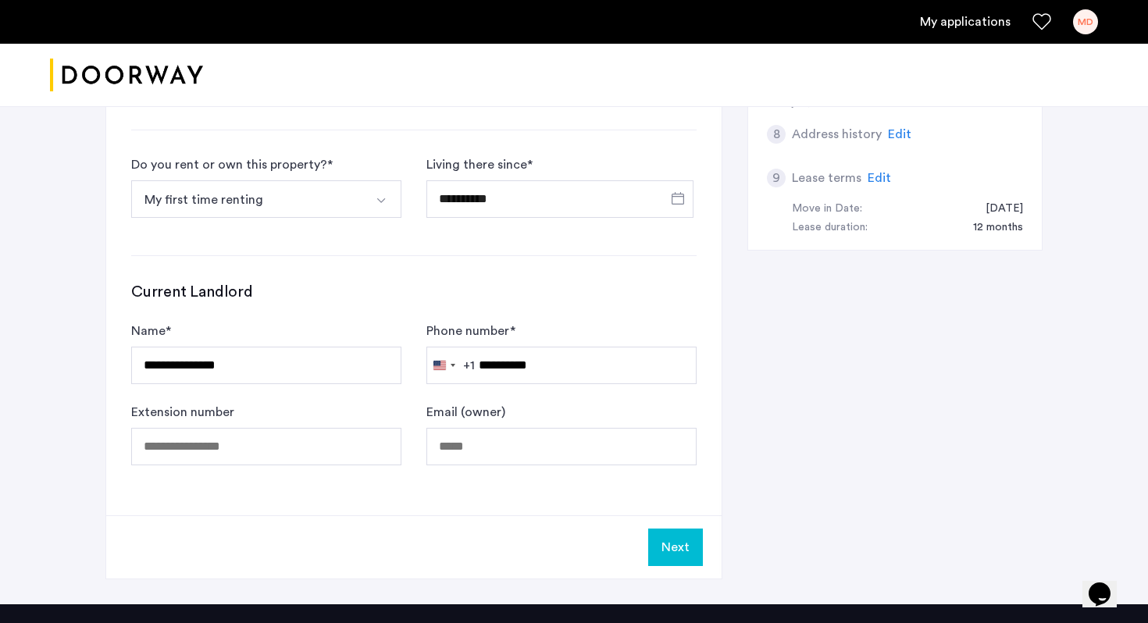
click at [675, 532] on button "Next" at bounding box center [675, 547] width 55 height 37
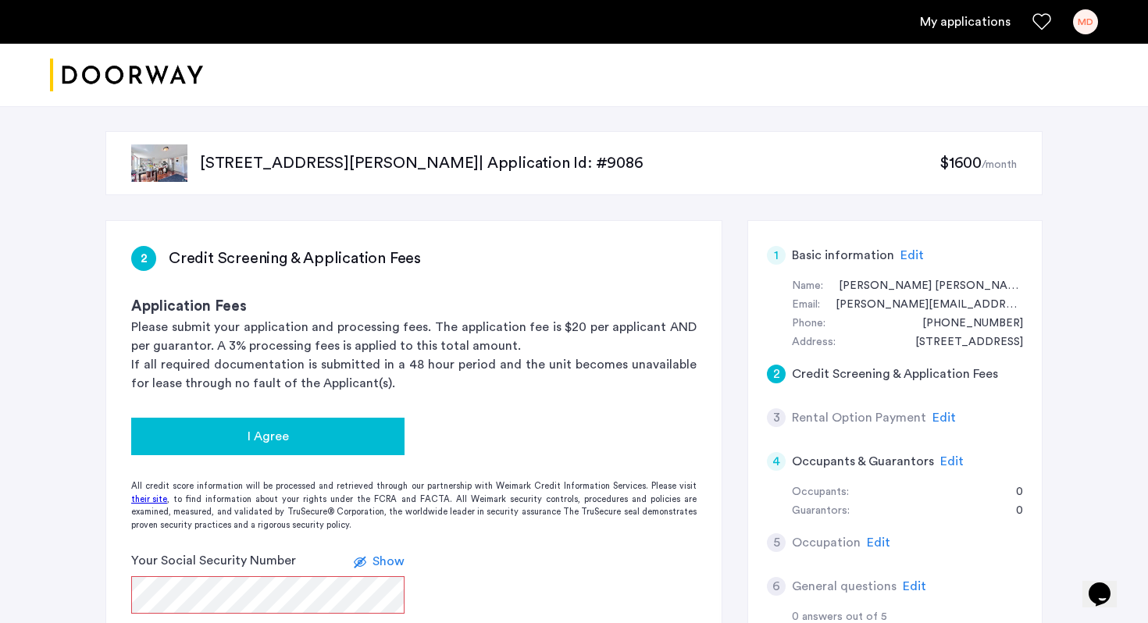
click at [323, 454] on button "I Agree" at bounding box center [267, 436] width 273 height 37
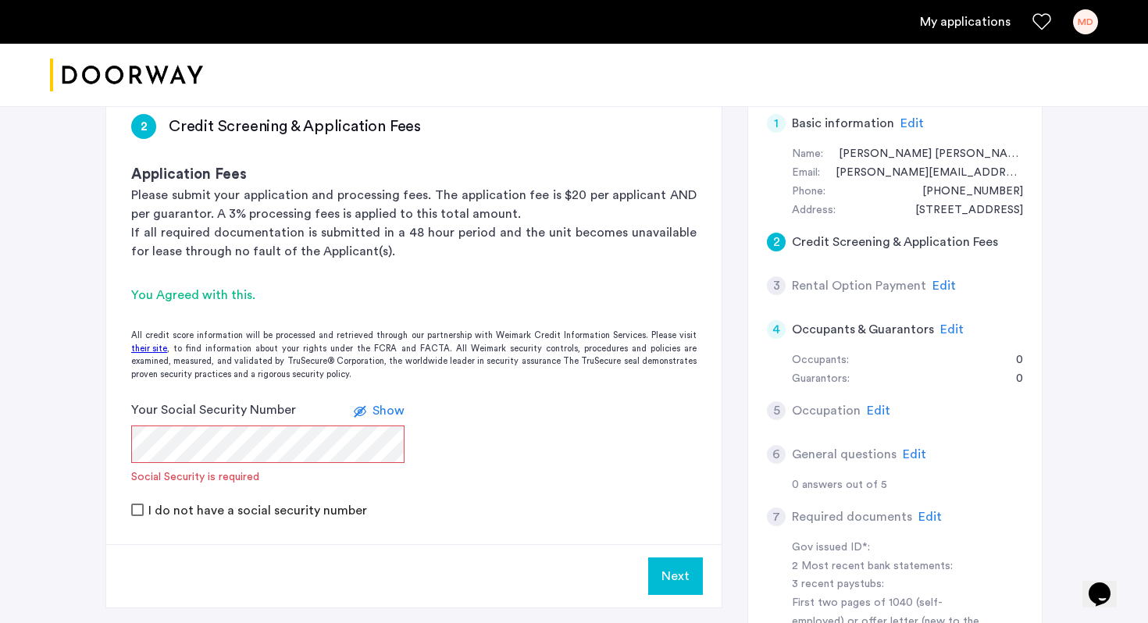
scroll to position [134, 0]
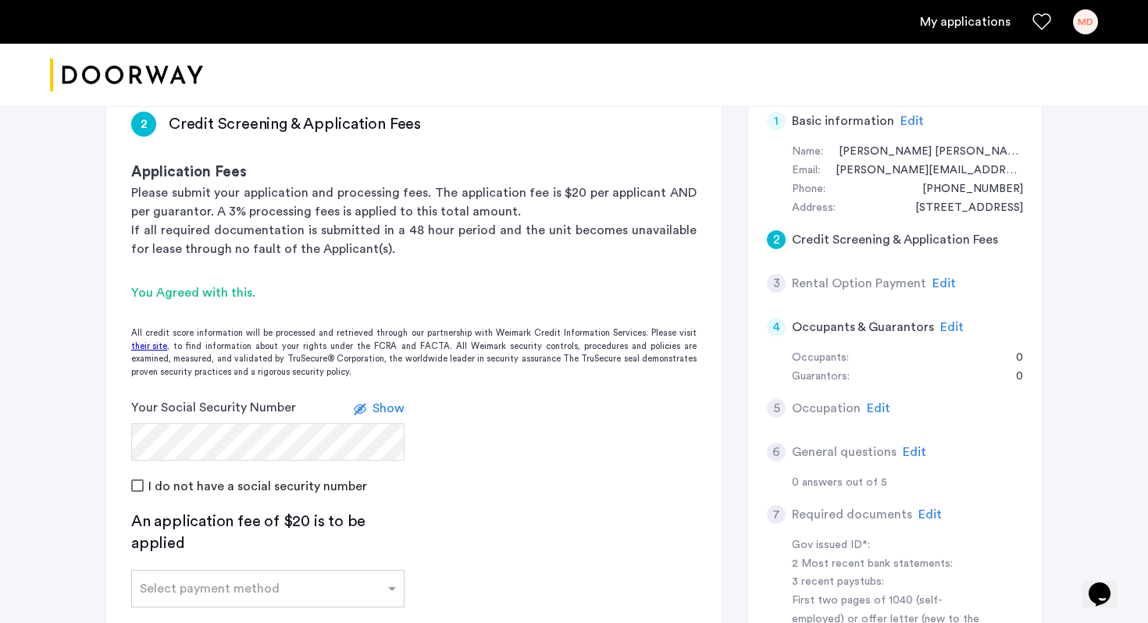
click at [565, 479] on div "I do not have a social security number" at bounding box center [413, 485] width 565 height 19
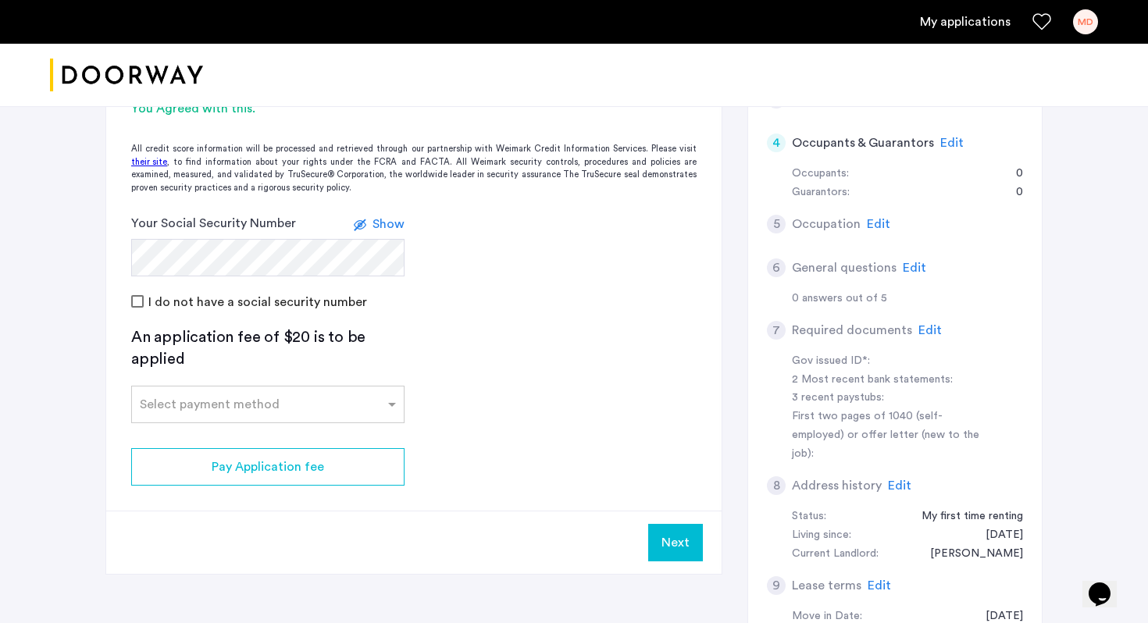
scroll to position [319, 0]
click at [335, 415] on div "Select payment method" at bounding box center [267, 403] width 273 height 37
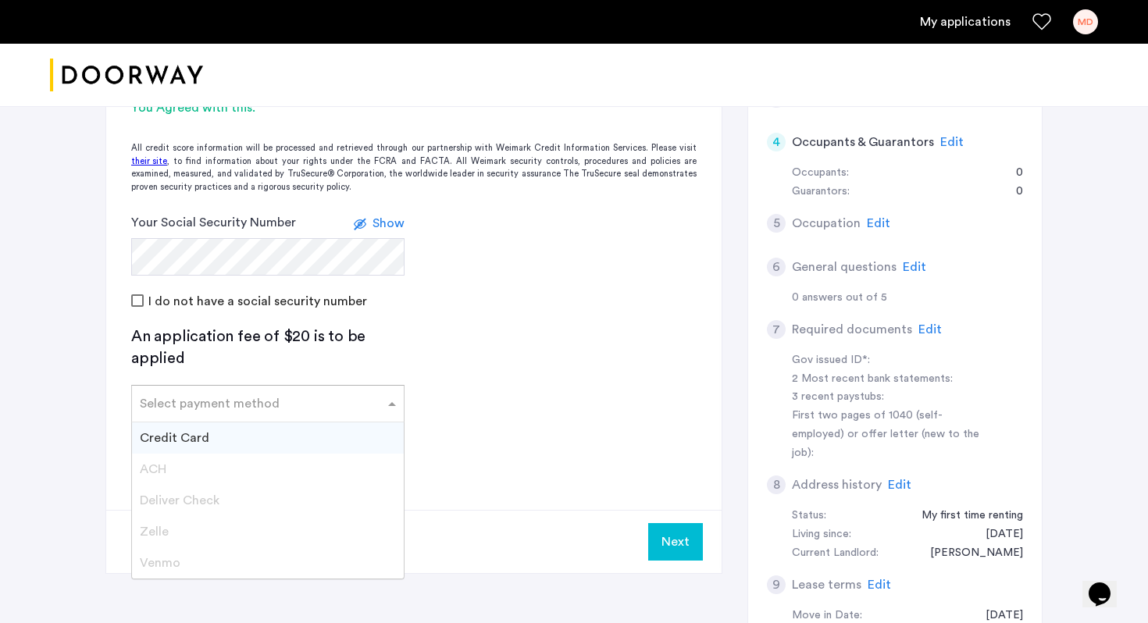
click at [335, 415] on div "Select payment method" at bounding box center [267, 403] width 273 height 37
click at [492, 390] on app-credit-screening "2 Credit Screening & Application Fees Application Fees Please submit your appli…" at bounding box center [413, 238] width 615 height 672
click at [342, 399] on input "text" at bounding box center [252, 400] width 225 height 11
click at [230, 568] on div "Venmo" at bounding box center [268, 562] width 272 height 31
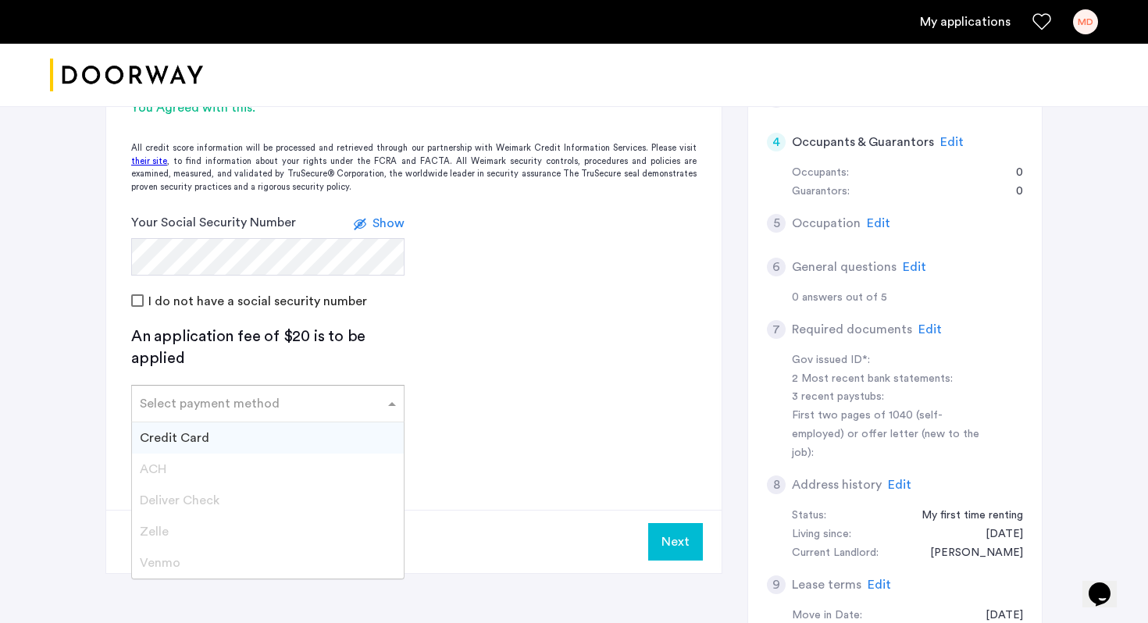
click at [230, 568] on div "Venmo" at bounding box center [268, 562] width 272 height 31
click at [255, 334] on div "An application fee of $20 is to be applied" at bounding box center [267, 348] width 273 height 44
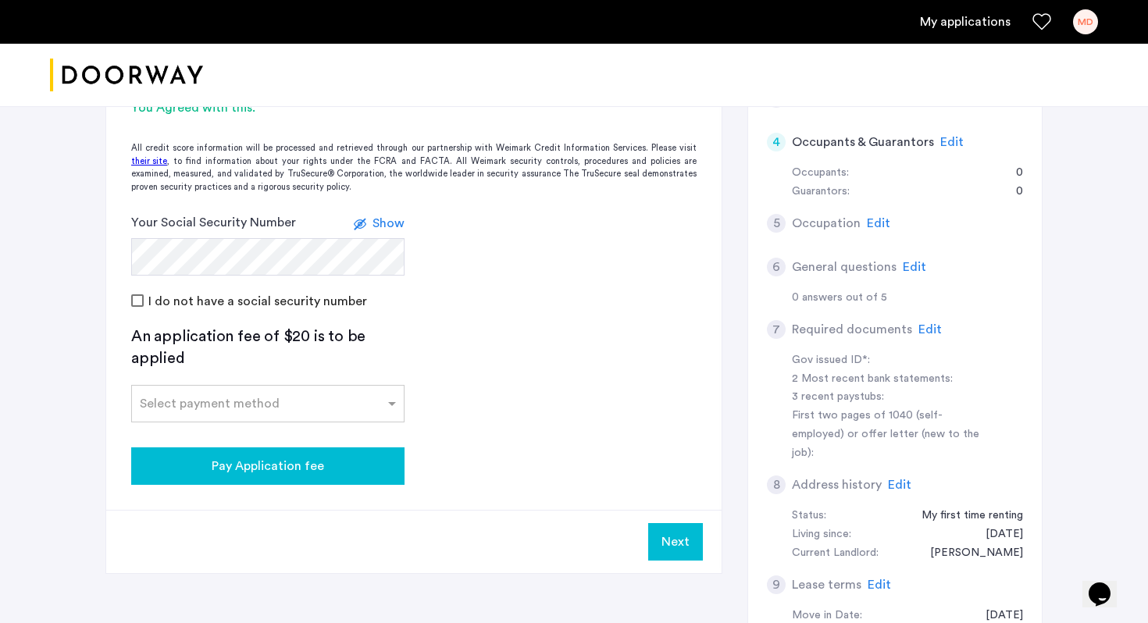
click at [313, 451] on button "Pay Application fee" at bounding box center [267, 465] width 273 height 37
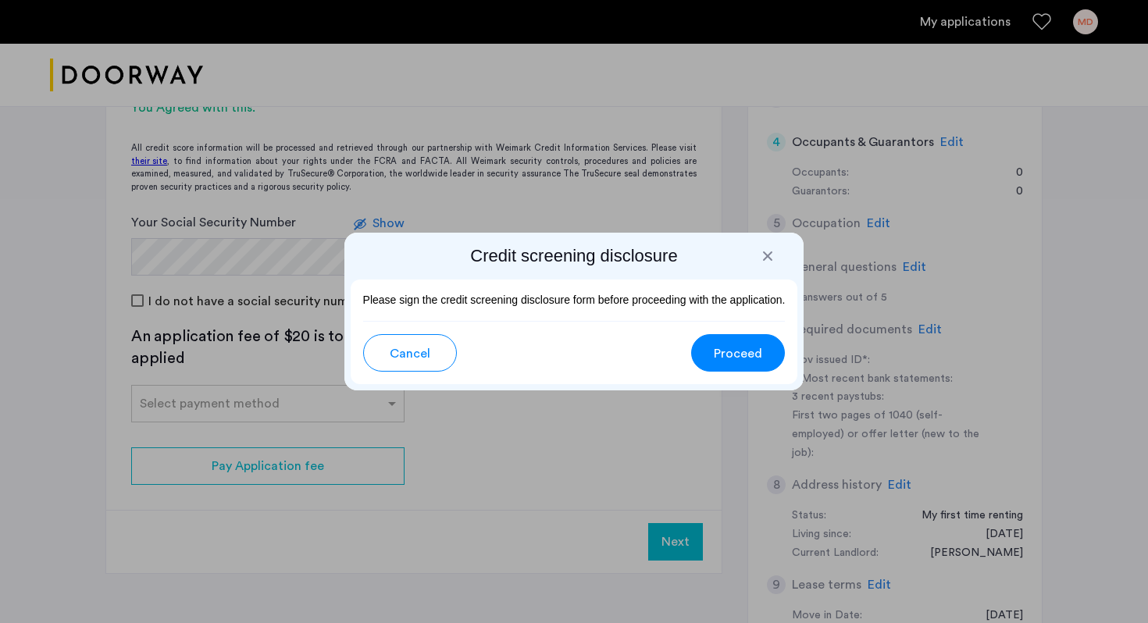
click at [729, 362] on span "Proceed" at bounding box center [738, 353] width 48 height 19
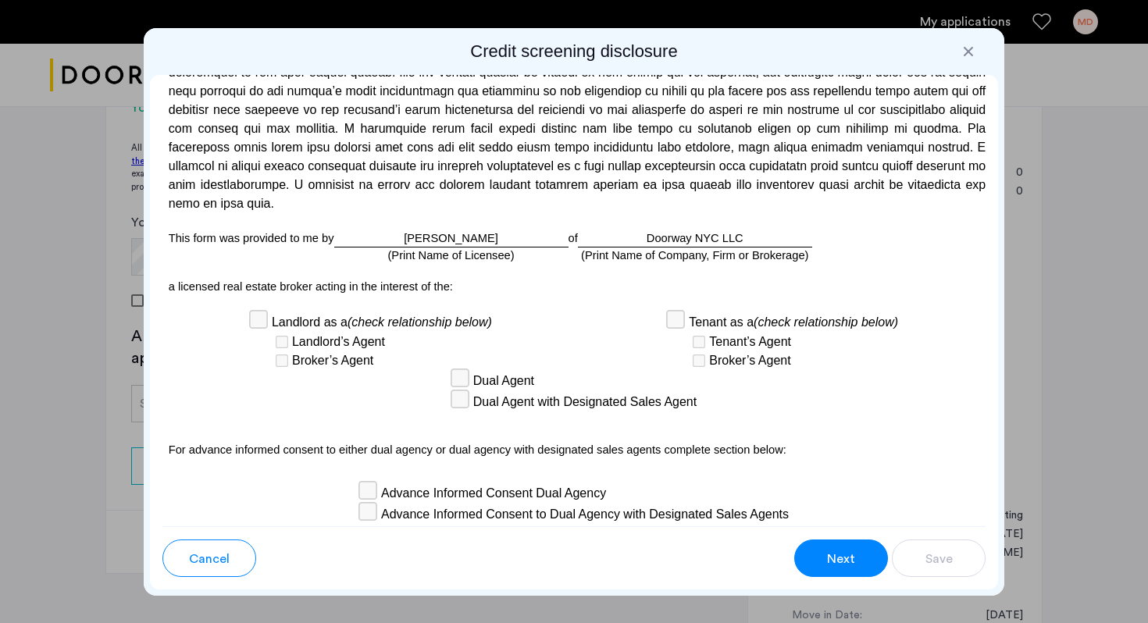
scroll to position [4523, 0]
